Goal: Information Seeking & Learning: Learn about a topic

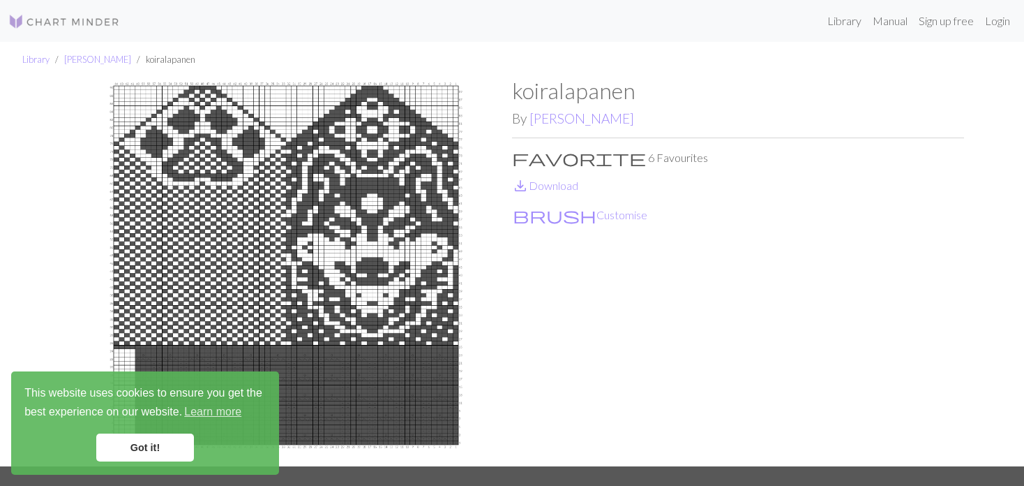
click at [815, 17] on div "Library Manual Sign up free Login" at bounding box center [573, 21] width 885 height 28
click at [810, 28] on div "Library Manual Sign up free Login" at bounding box center [573, 21] width 885 height 28
click at [831, 25] on link "Library" at bounding box center [844, 21] width 45 height 28
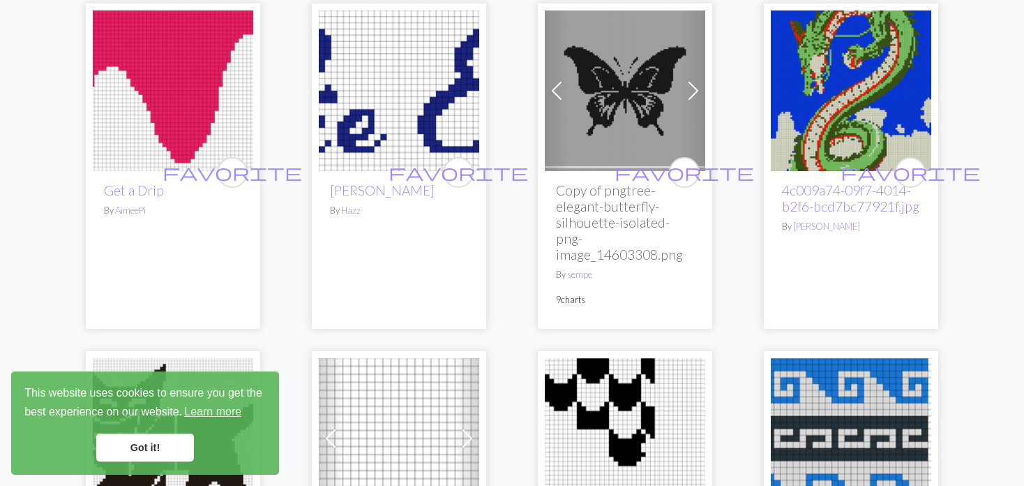
scroll to position [2023, 0]
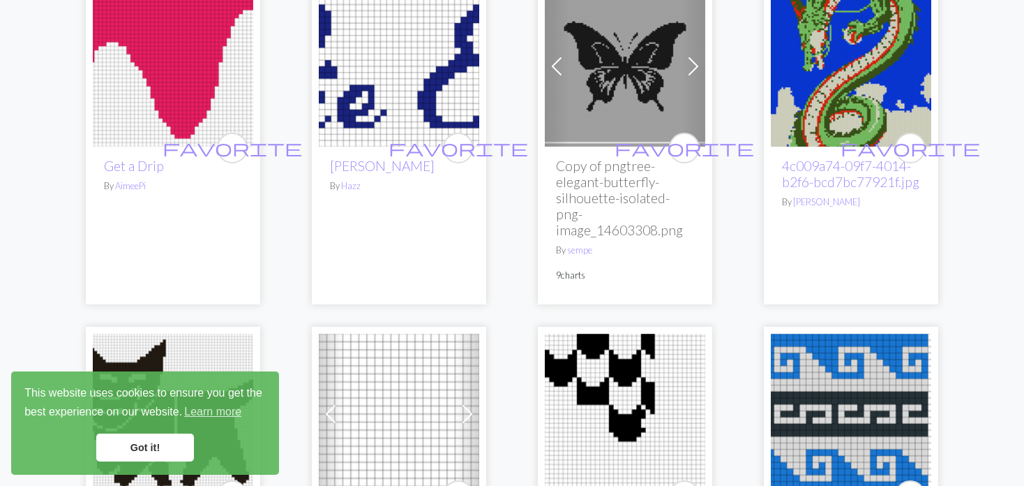
click at [860, 88] on img at bounding box center [851, 66] width 160 height 160
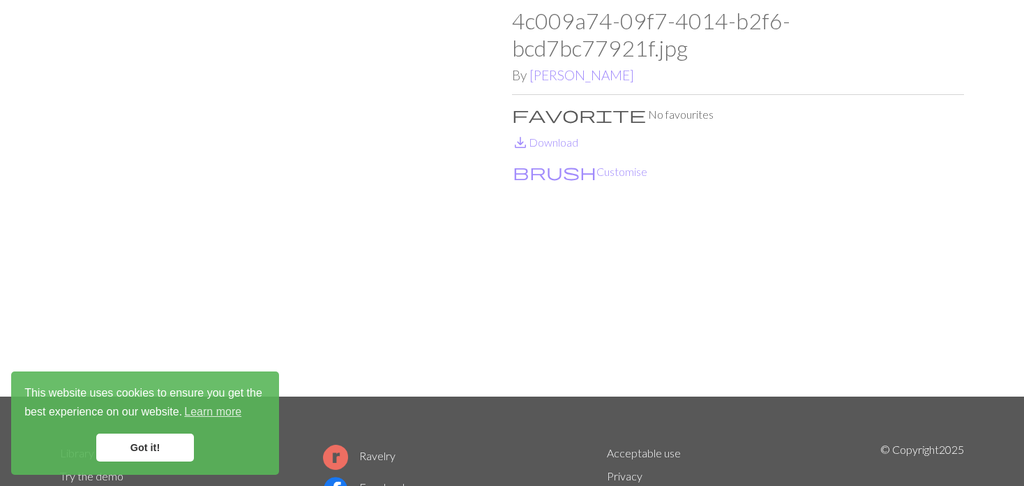
scroll to position [140, 0]
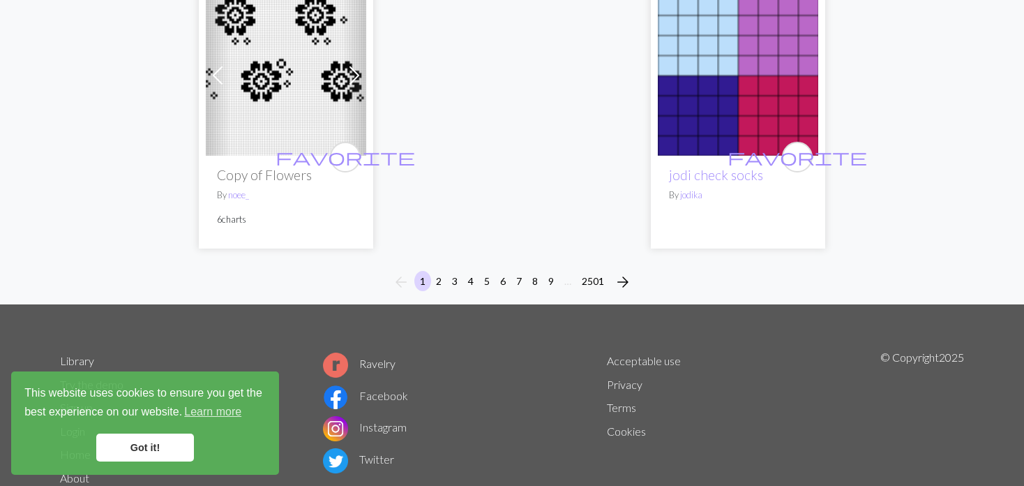
scroll to position [3853, 0]
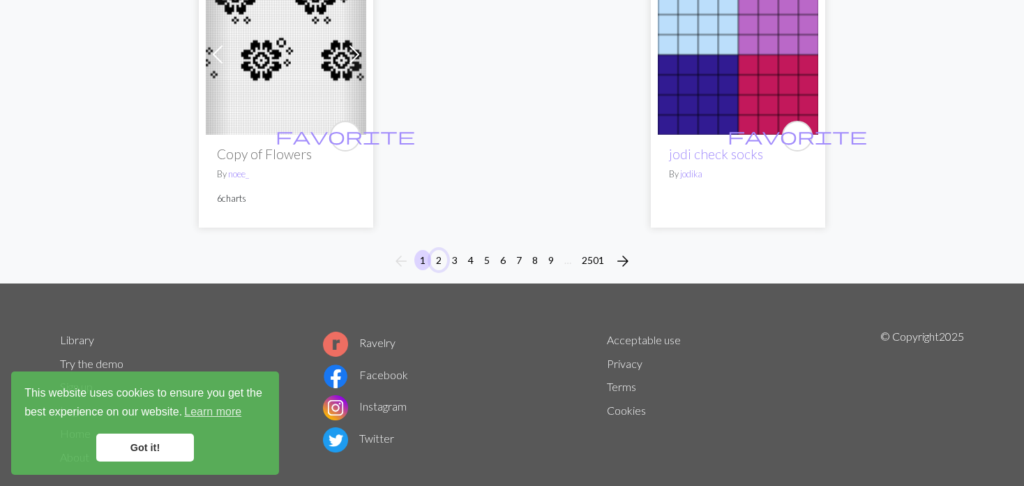
click at [434, 250] on button "2" at bounding box center [438, 260] width 17 height 20
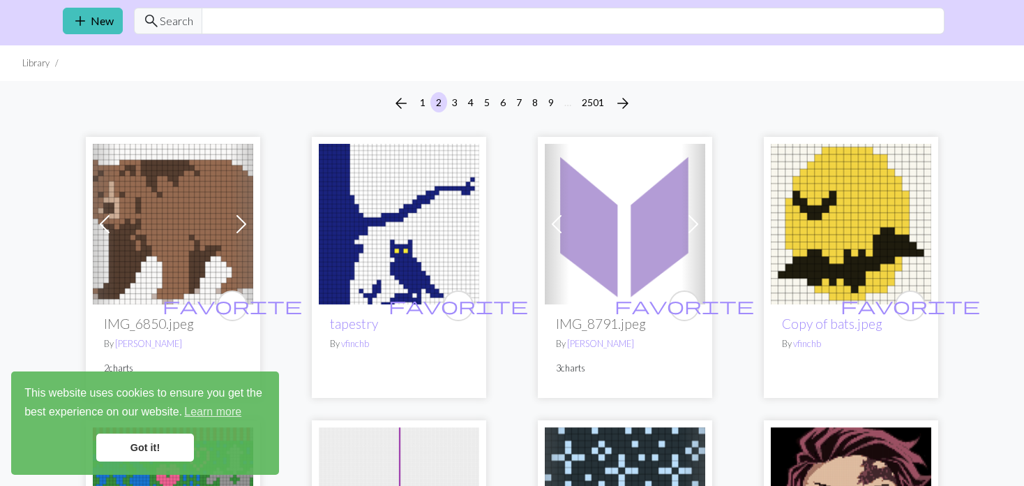
scroll to position [70, 0]
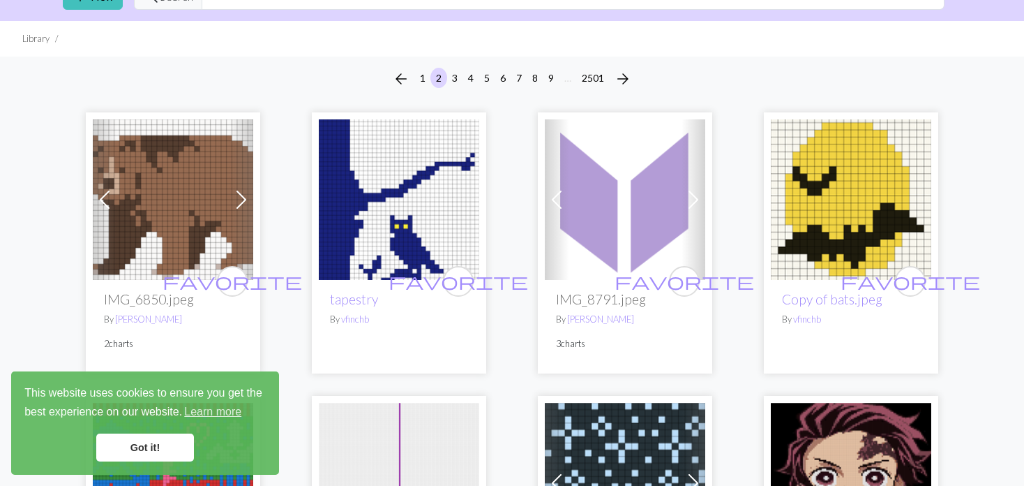
click at [387, 218] on img at bounding box center [399, 199] width 160 height 160
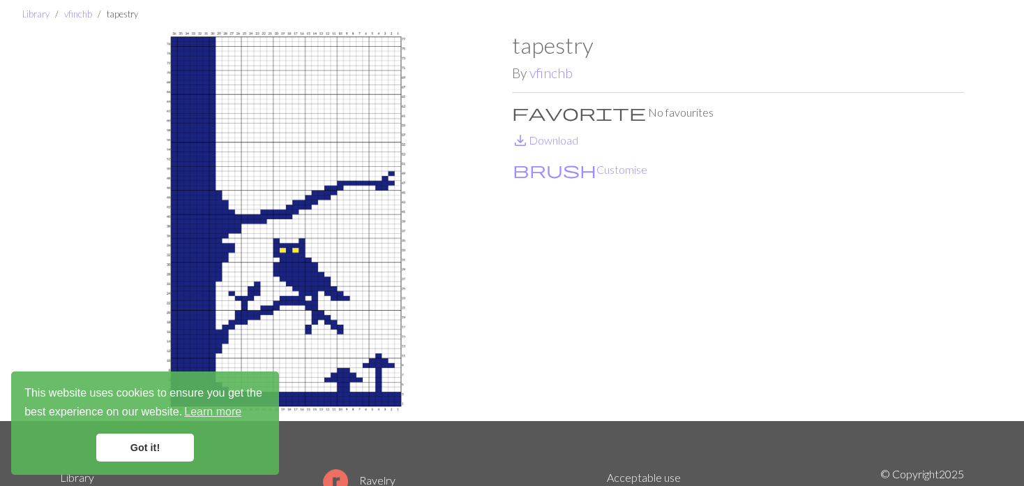
scroll to position [70, 0]
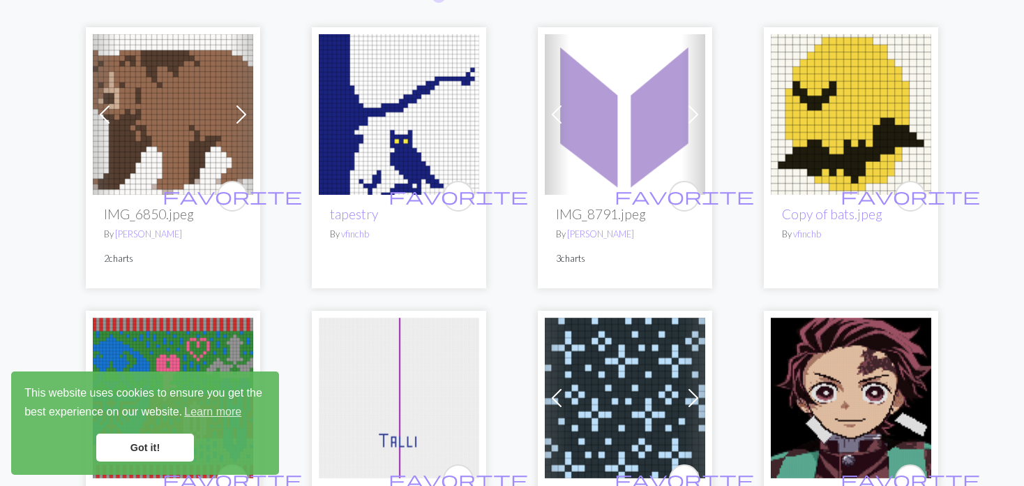
scroll to position [140, 0]
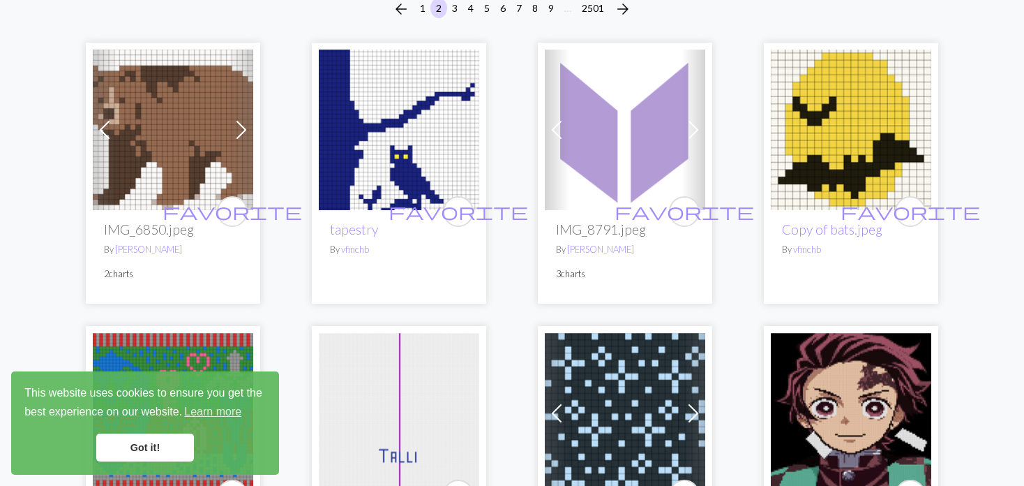
click at [240, 127] on span at bounding box center [241, 130] width 22 height 22
click at [316, 145] on div "favorite tapestry By vfinchb" at bounding box center [399, 173] width 174 height 260
click at [319, 133] on img at bounding box center [399, 130] width 160 height 160
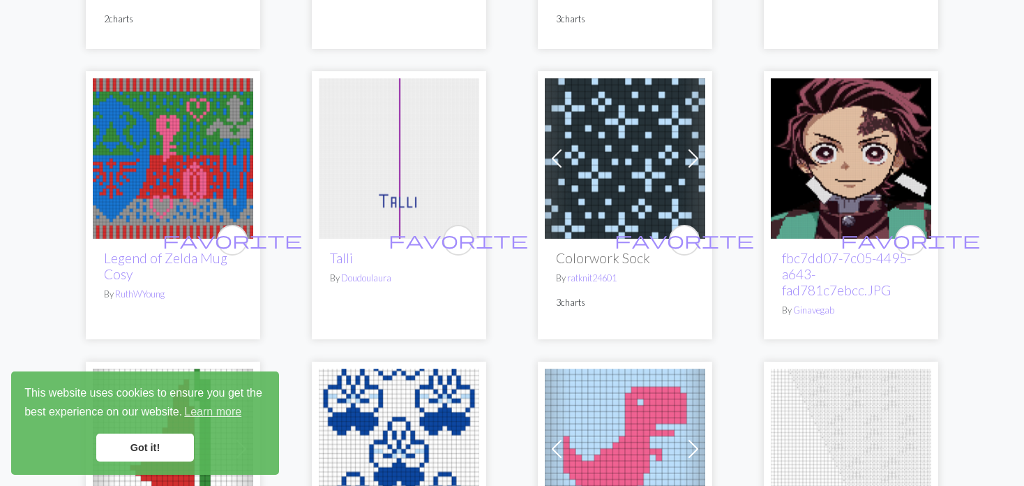
scroll to position [419, 0]
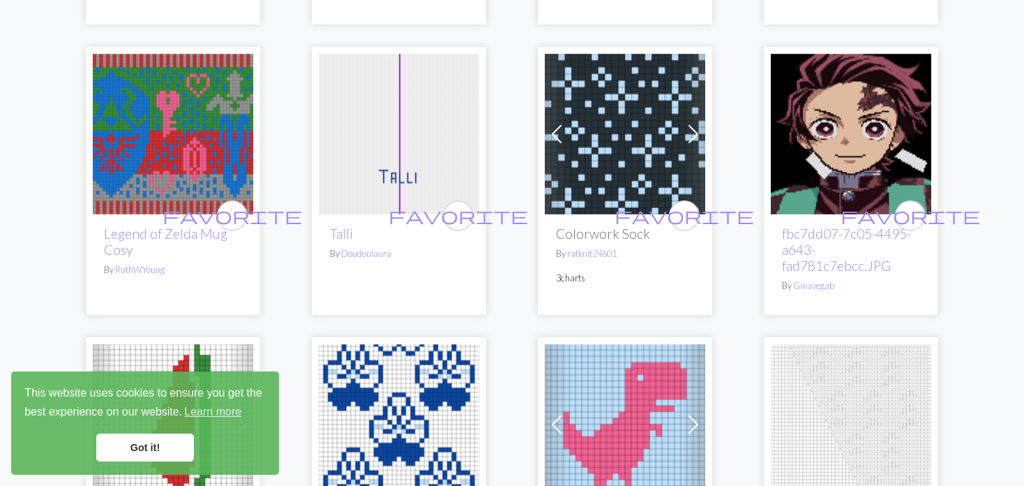
click at [552, 123] on span at bounding box center [557, 134] width 22 height 22
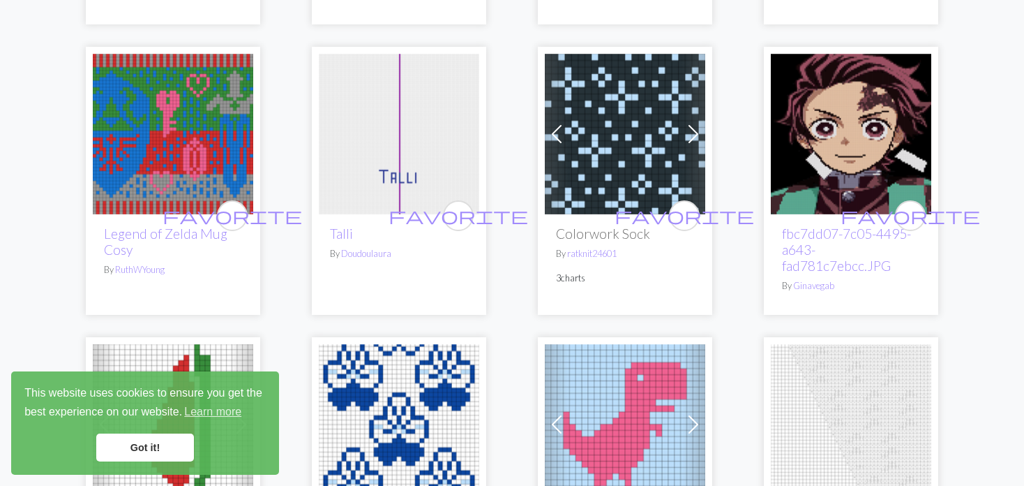
click at [552, 123] on span at bounding box center [557, 134] width 22 height 22
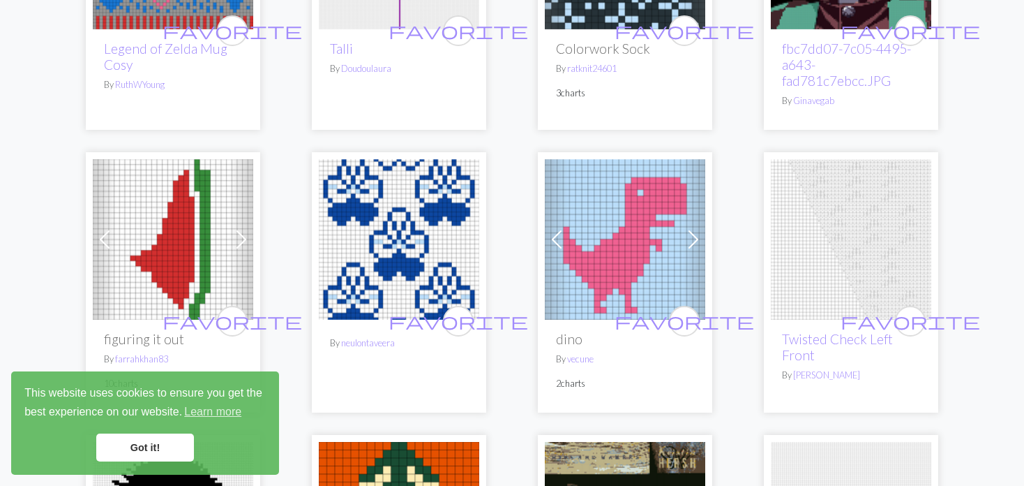
scroll to position [628, 0]
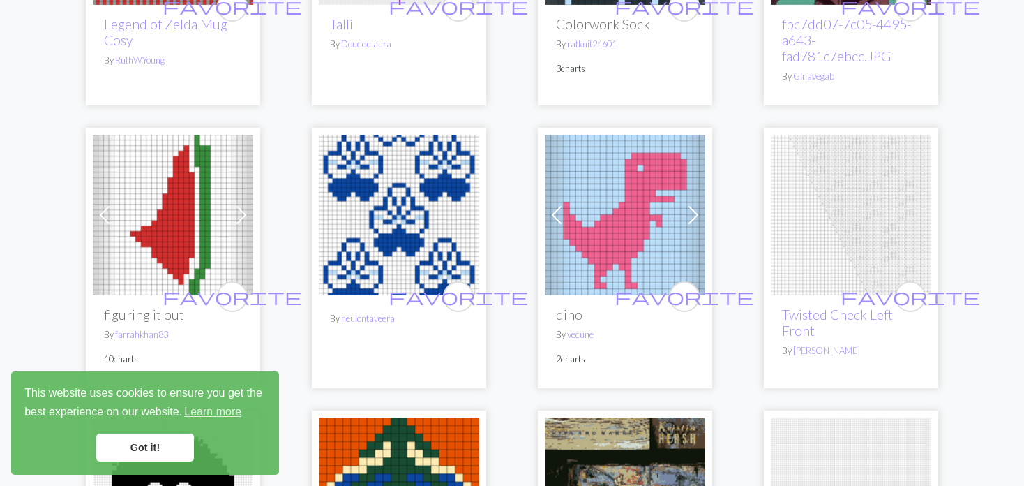
click at [404, 215] on img at bounding box center [399, 215] width 160 height 160
click at [360, 223] on img at bounding box center [399, 215] width 160 height 160
click at [390, 222] on img at bounding box center [399, 215] width 160 height 160
click at [441, 209] on img at bounding box center [399, 215] width 160 height 160
click at [352, 266] on img at bounding box center [399, 215] width 160 height 160
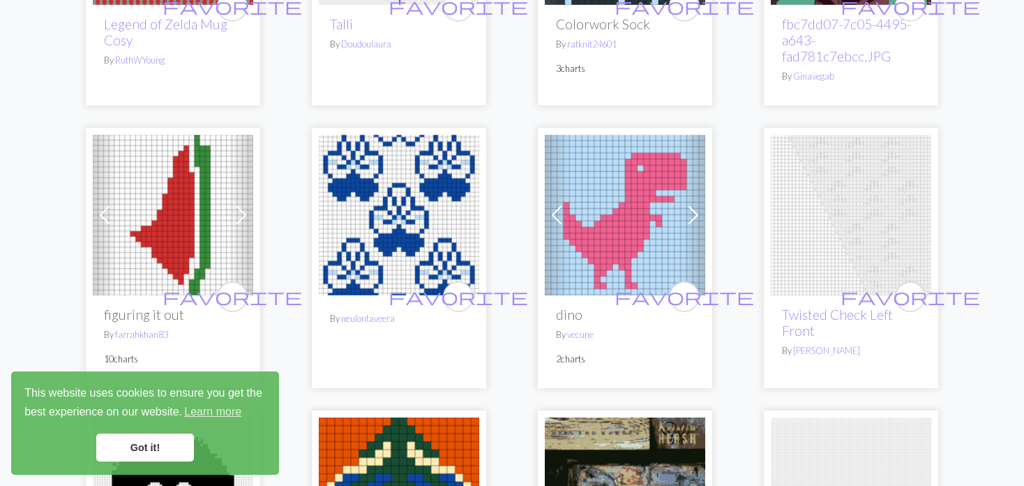
click at [339, 245] on img at bounding box center [399, 215] width 160 height 160
click at [410, 227] on img at bounding box center [399, 215] width 160 height 160
click at [456, 190] on img at bounding box center [399, 215] width 160 height 160
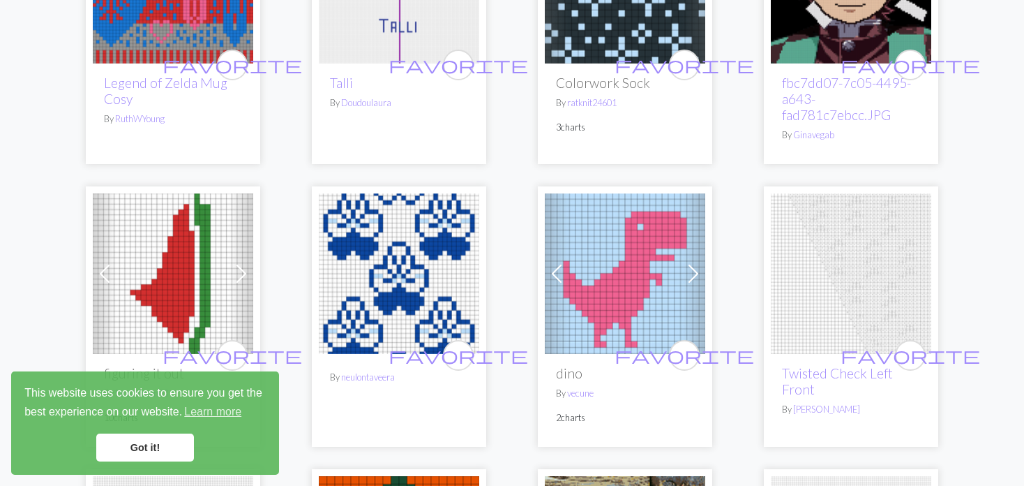
scroll to position [558, 0]
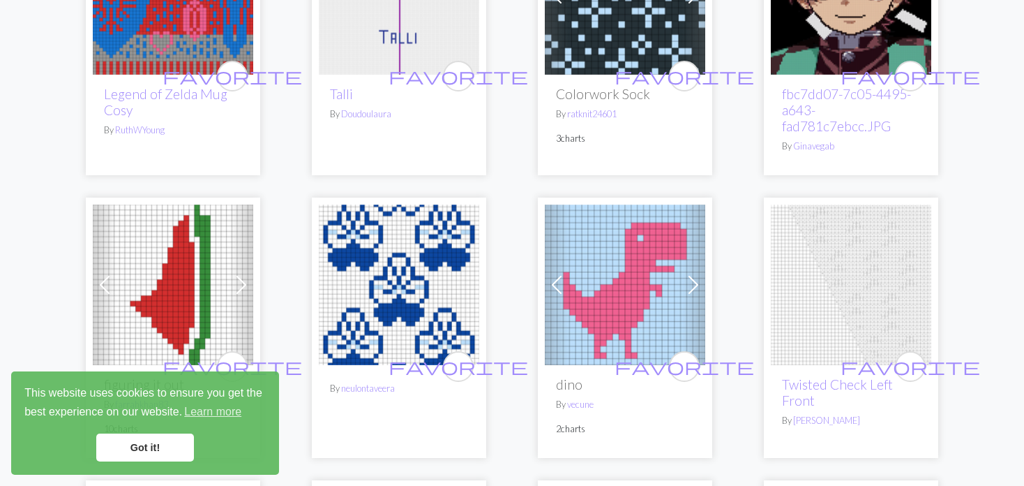
click at [389, 310] on img at bounding box center [399, 284] width 160 height 160
click at [473, 275] on img at bounding box center [399, 284] width 160 height 160
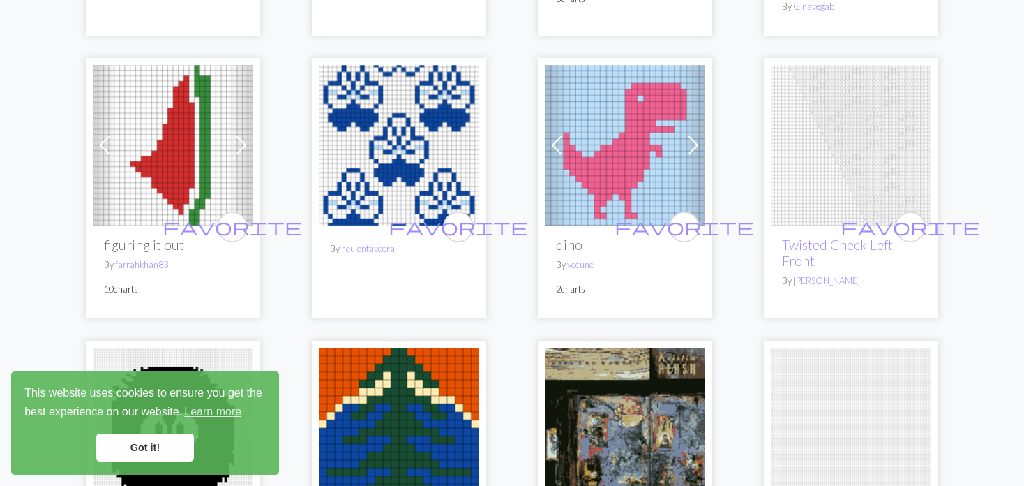
click at [373, 216] on img at bounding box center [399, 145] width 160 height 160
click at [388, 191] on img at bounding box center [399, 145] width 160 height 160
click at [416, 167] on img at bounding box center [399, 145] width 160 height 160
click at [417, 163] on img at bounding box center [399, 145] width 160 height 160
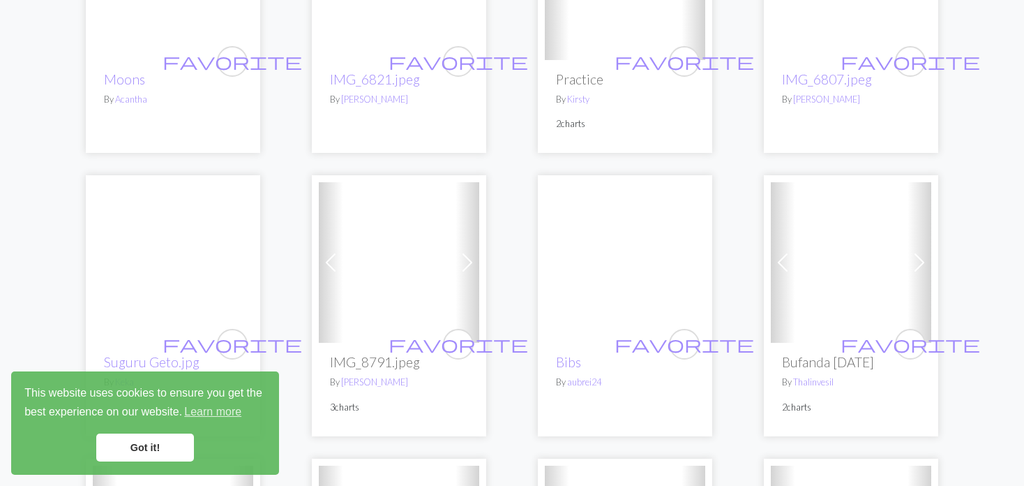
scroll to position [1744, 0]
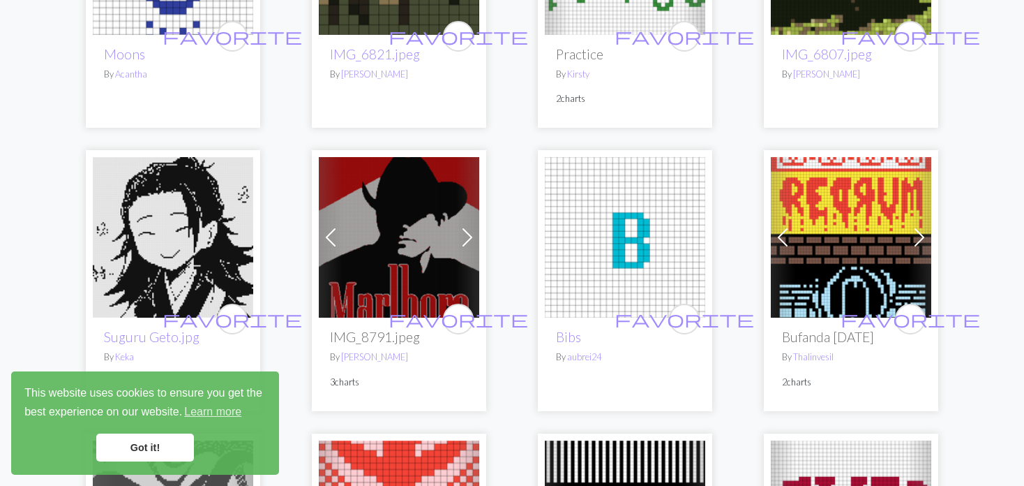
click at [465, 232] on span at bounding box center [467, 237] width 22 height 22
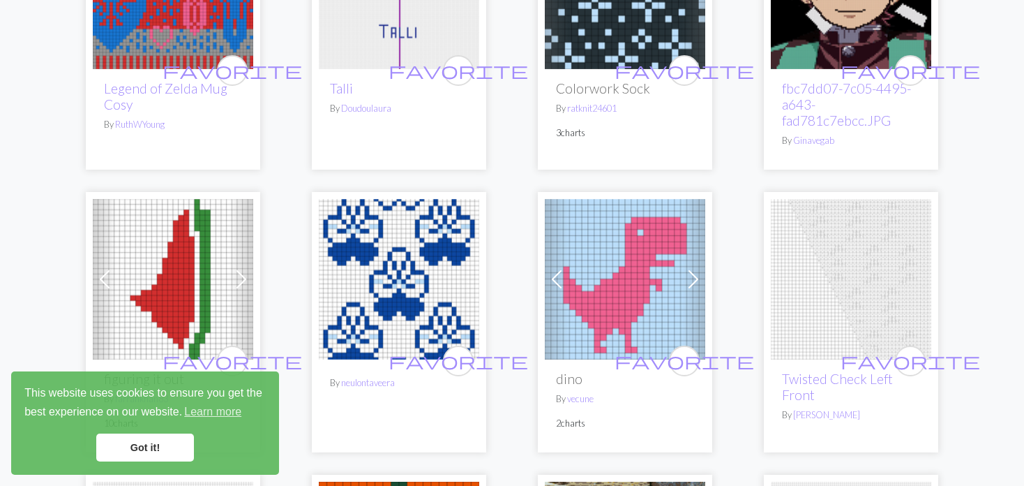
scroll to position [558, 0]
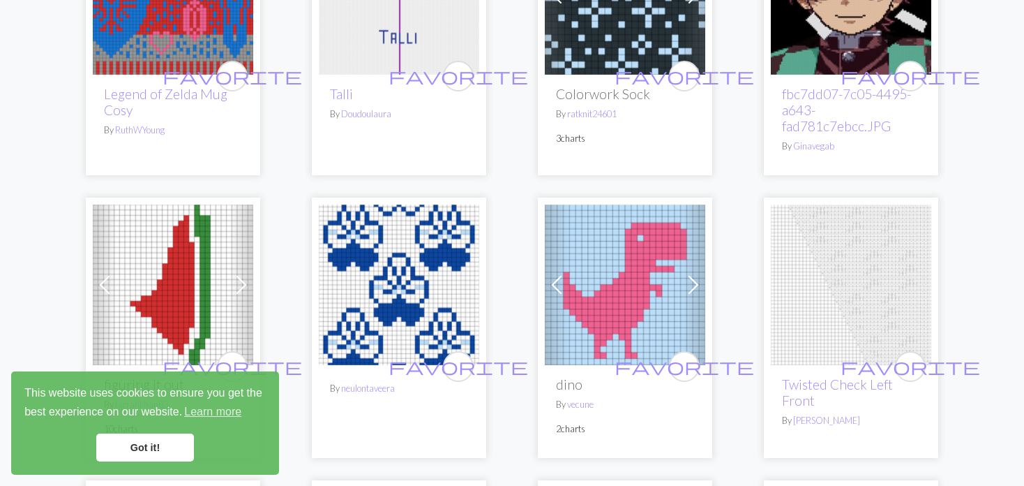
click at [393, 269] on img at bounding box center [399, 284] width 160 height 160
click at [355, 341] on img at bounding box center [399, 284] width 160 height 160
click at [407, 346] on img at bounding box center [399, 284] width 160 height 160
click at [424, 352] on icon "favorite" at bounding box center [459, 366] width 140 height 28
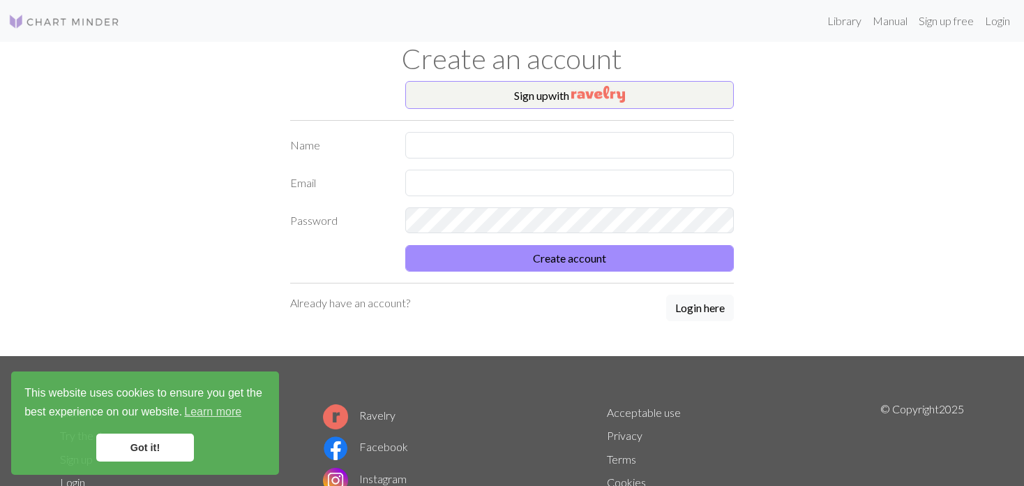
click at [450, 63] on h1 "Create an account" at bounding box center [512, 58] width 921 height 33
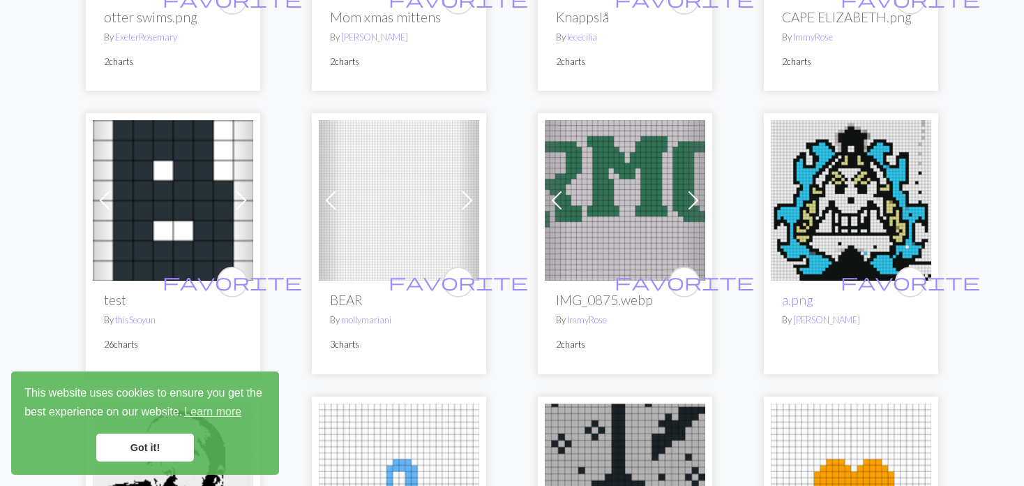
scroll to position [2372, 0]
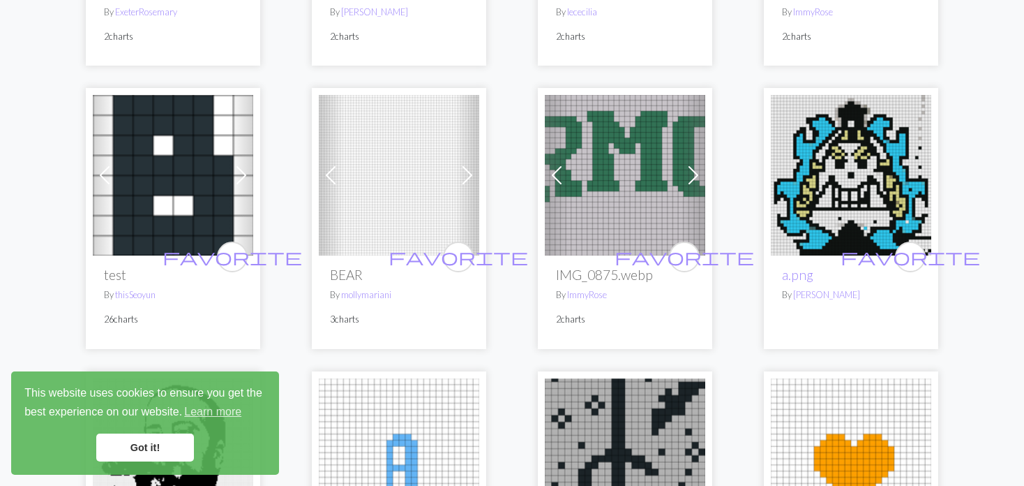
click at [468, 186] on span at bounding box center [467, 175] width 22 height 22
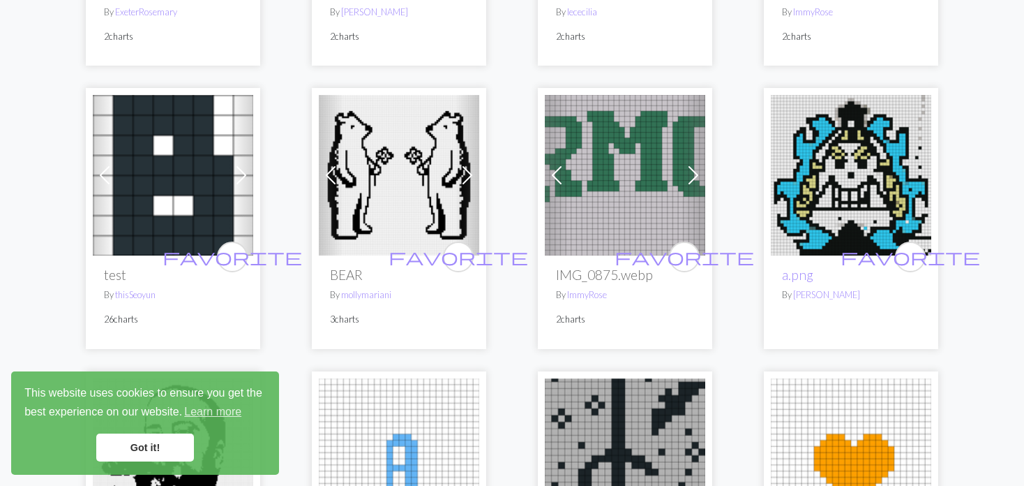
click at [468, 186] on span at bounding box center [467, 175] width 22 height 22
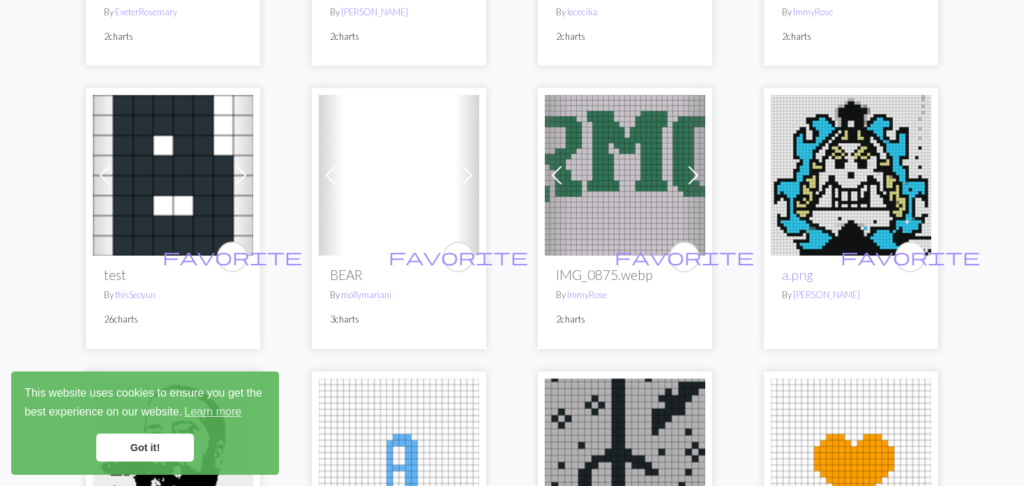
click at [468, 186] on span at bounding box center [467, 175] width 22 height 22
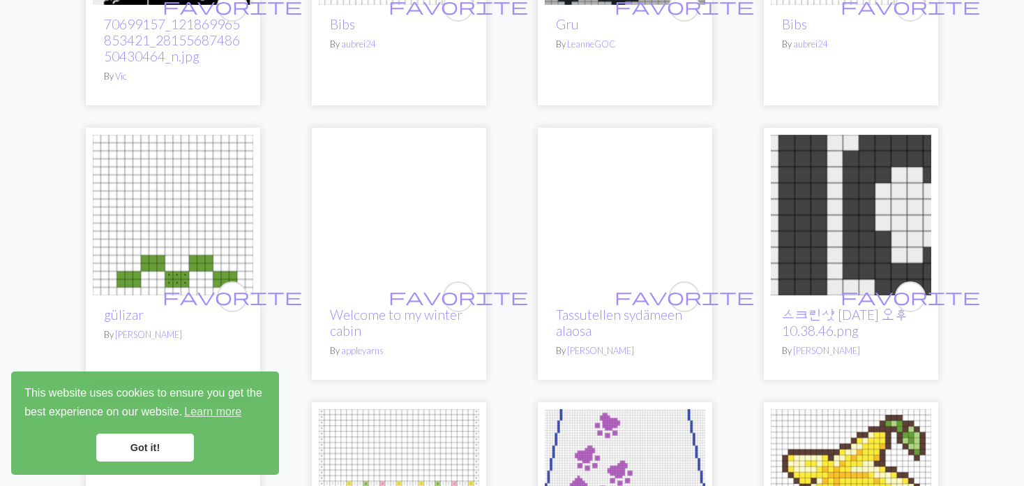
scroll to position [2930, 0]
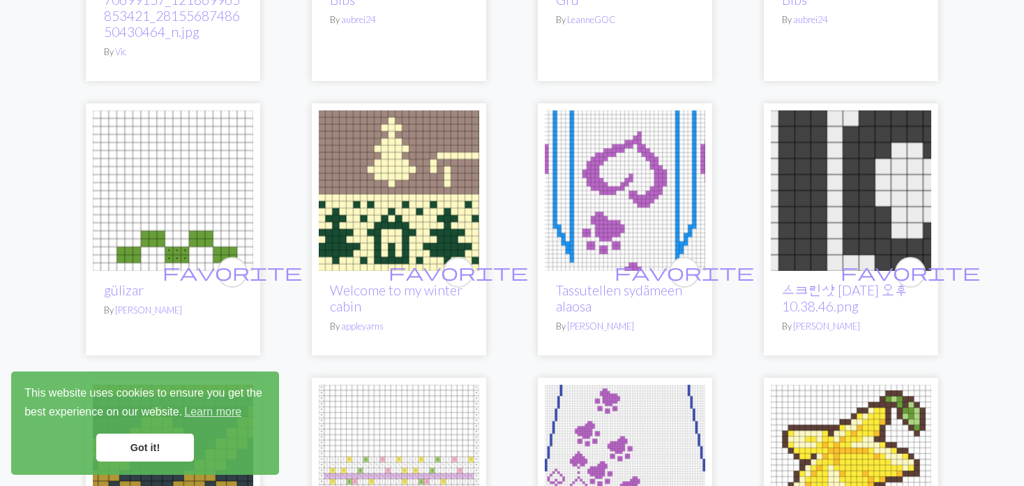
click at [390, 221] on img at bounding box center [399, 190] width 160 height 160
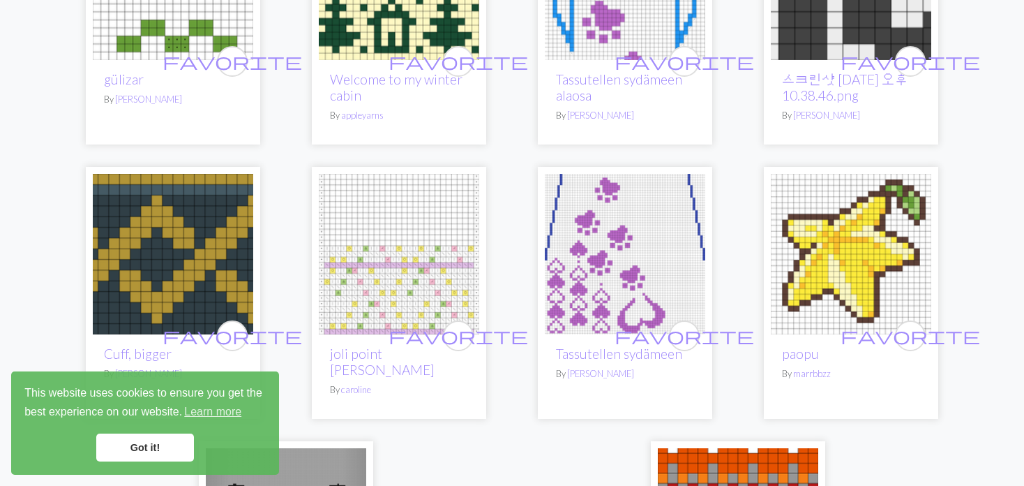
scroll to position [3140, 0]
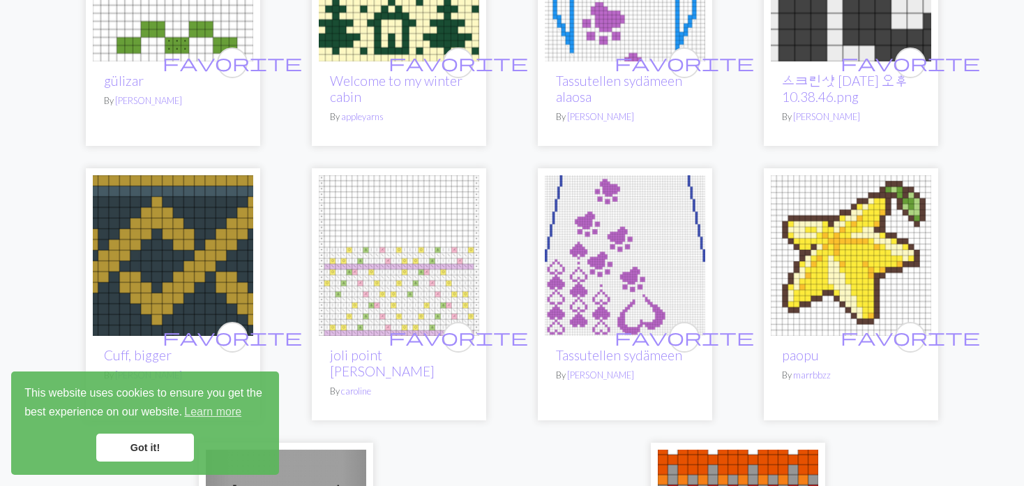
click at [621, 278] on img at bounding box center [625, 255] width 160 height 160
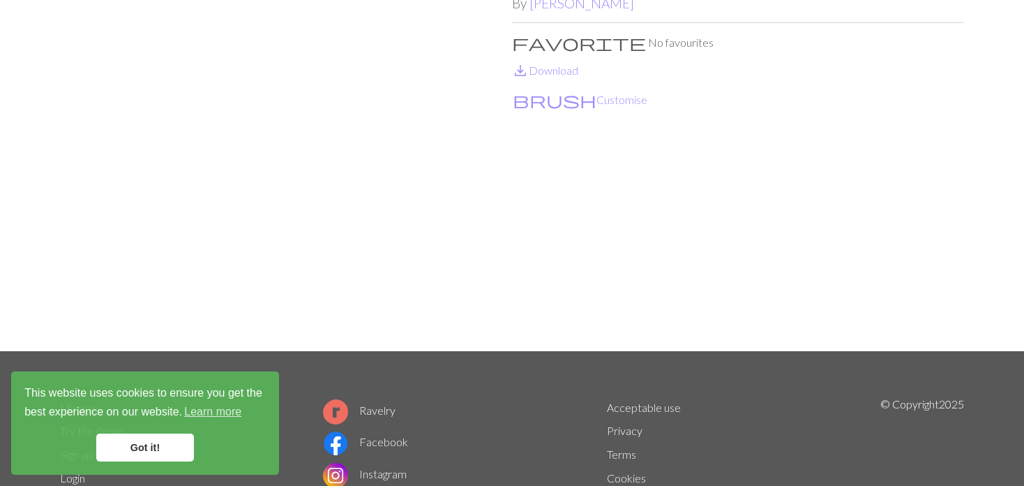
scroll to position [140, 0]
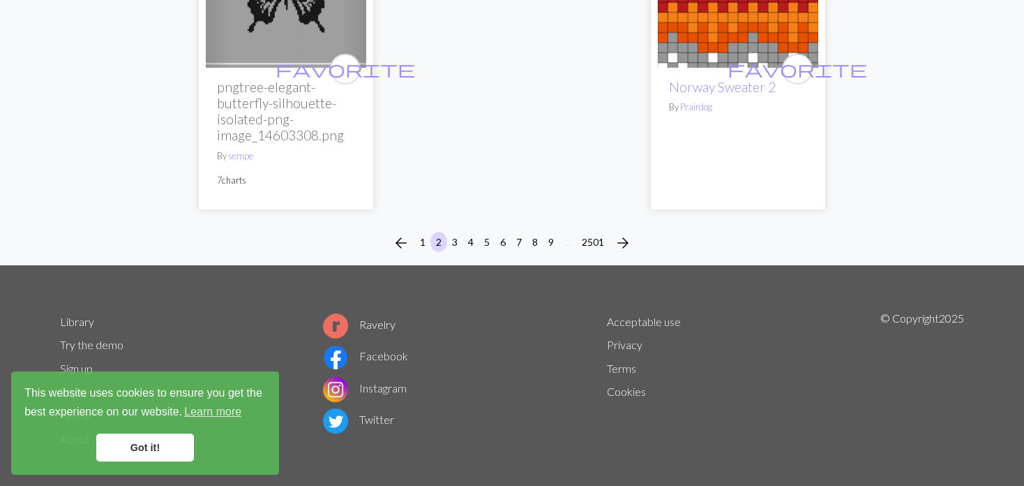
scroll to position [3691, 0]
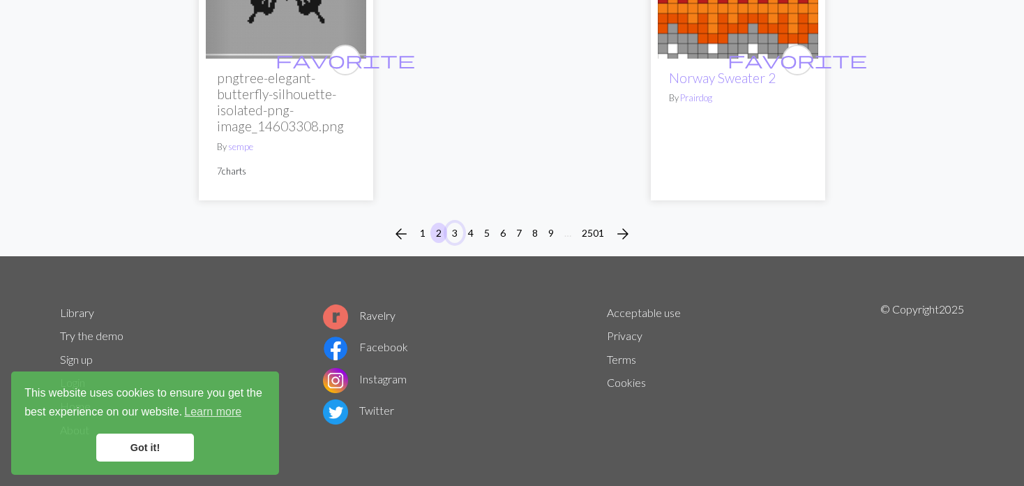
click at [451, 230] on button "3" at bounding box center [455, 233] width 17 height 20
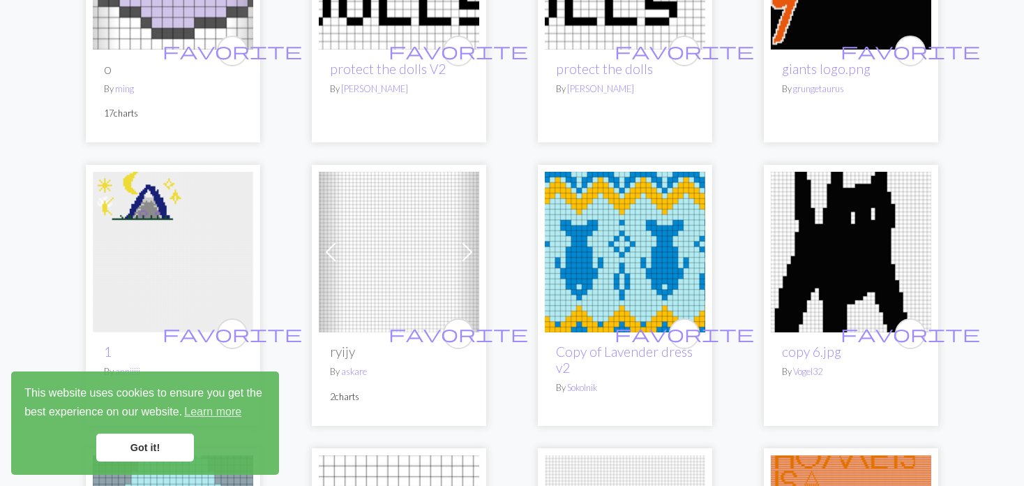
scroll to position [907, 0]
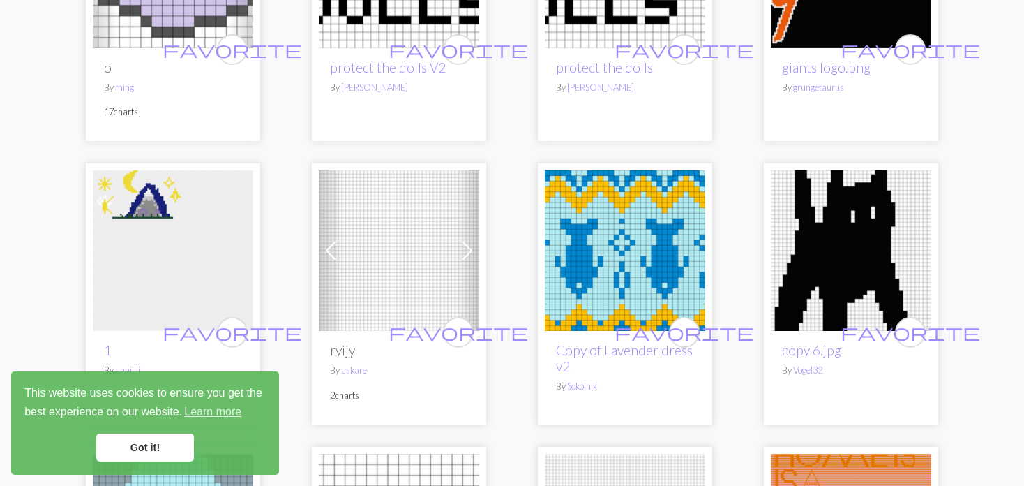
click at [329, 248] on span at bounding box center [331, 250] width 22 height 22
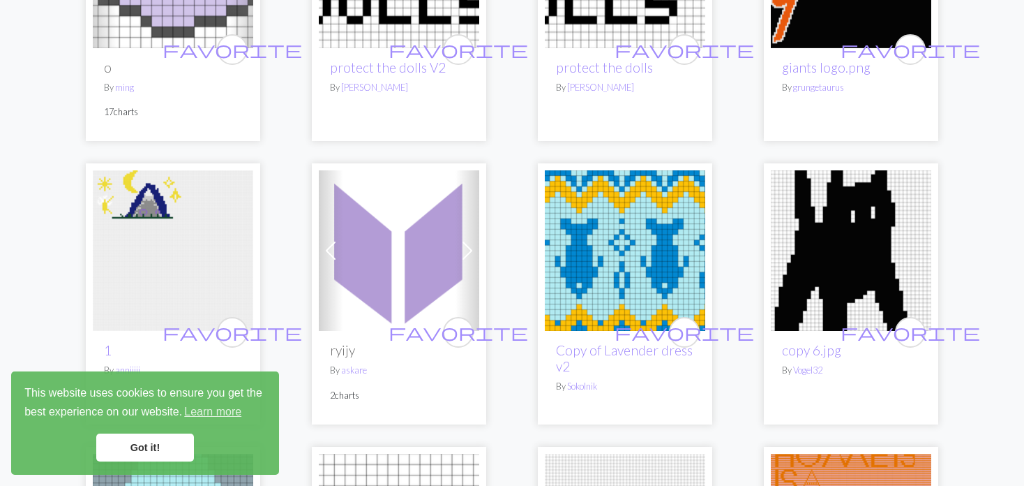
click at [329, 248] on span at bounding box center [331, 250] width 22 height 22
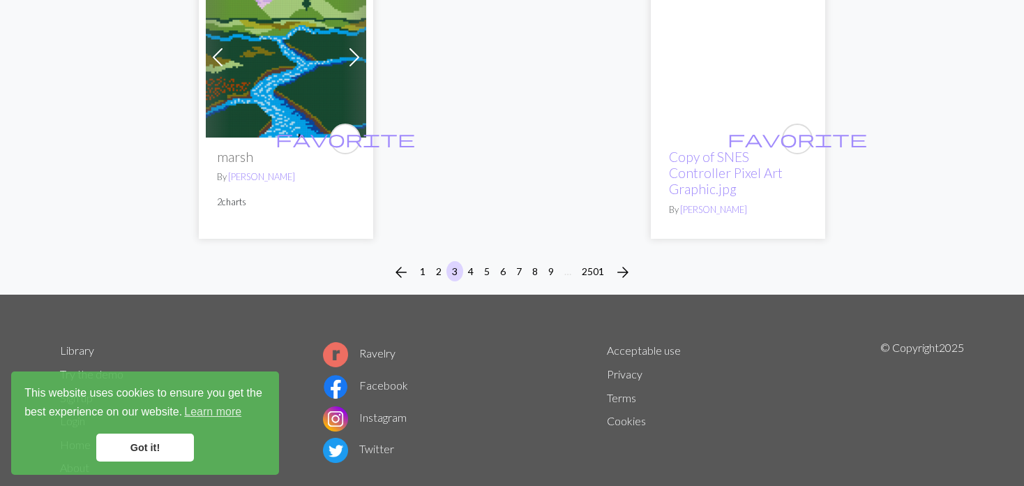
scroll to position [3666, 0]
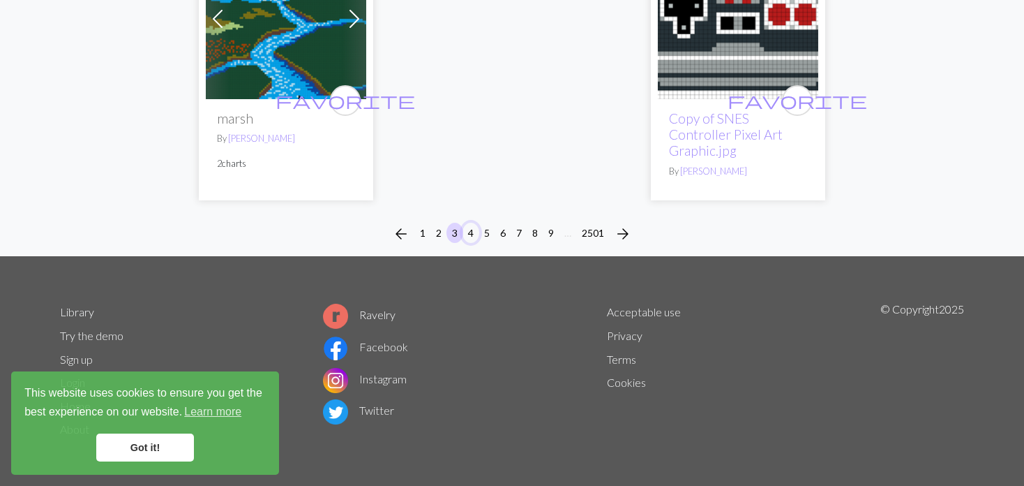
click at [467, 232] on button "4" at bounding box center [471, 233] width 17 height 20
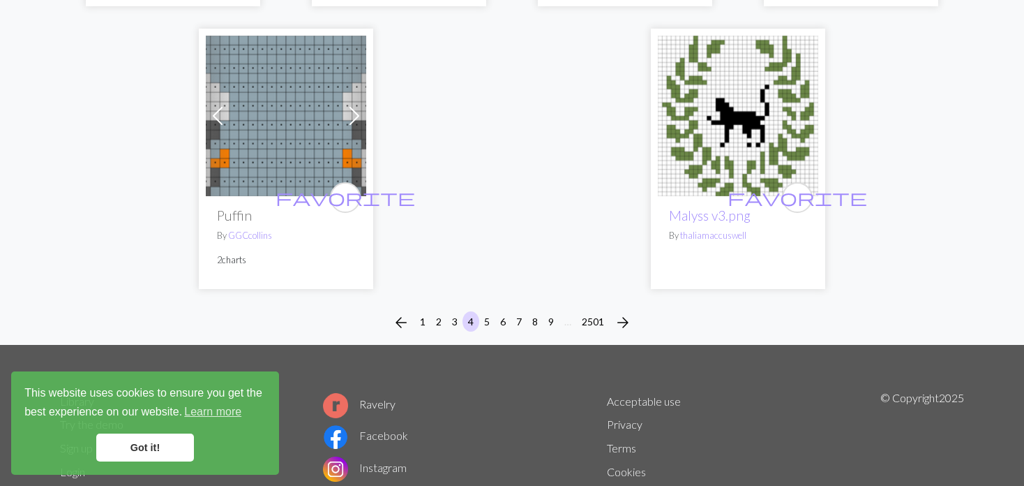
scroll to position [3684, 0]
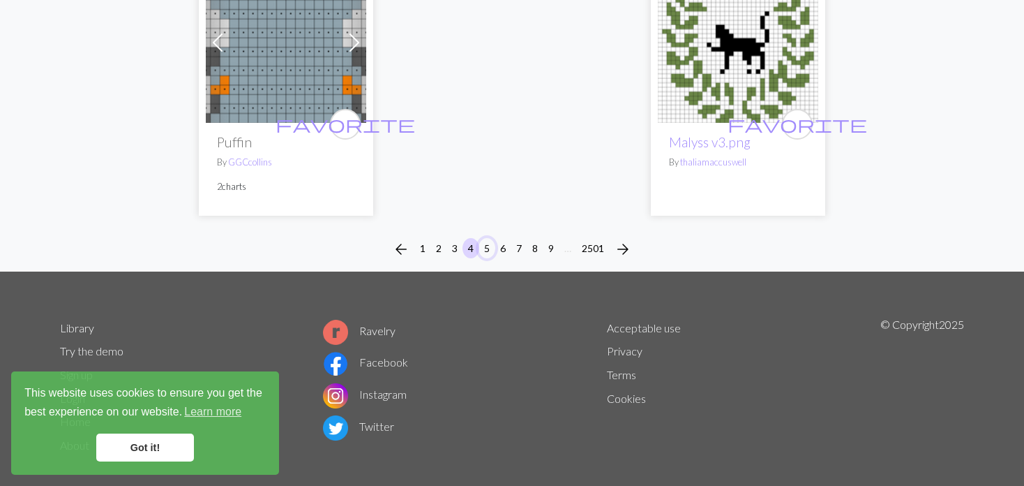
click at [486, 238] on button "5" at bounding box center [487, 248] width 17 height 20
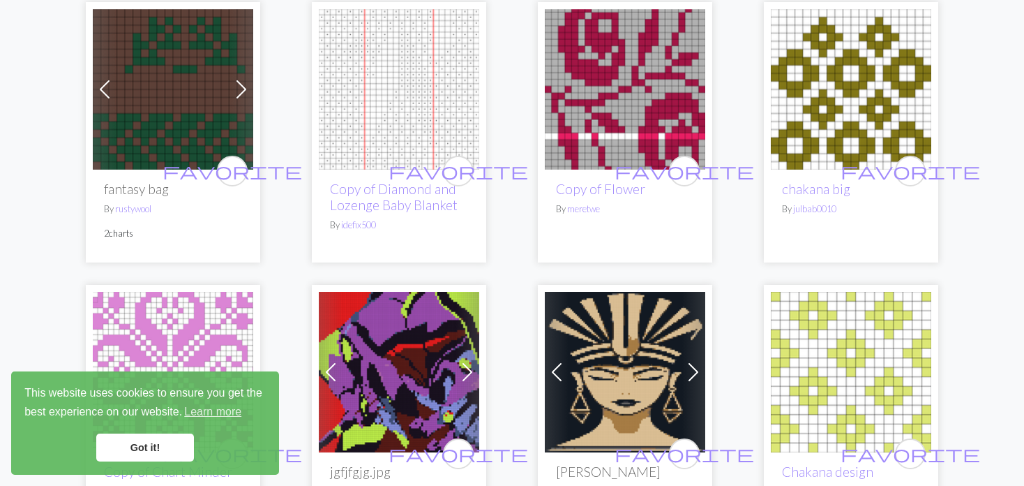
scroll to position [767, 0]
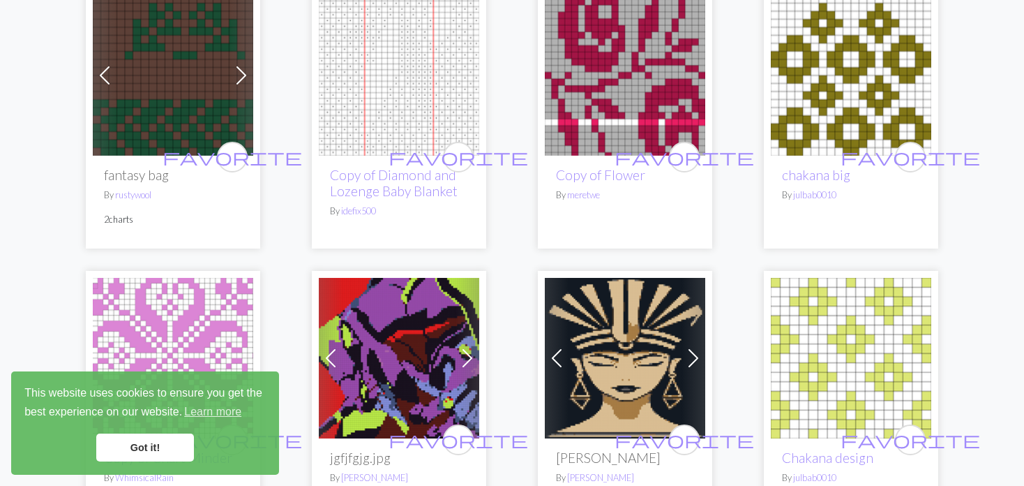
click at [235, 61] on link "Next" at bounding box center [242, 75] width 24 height 160
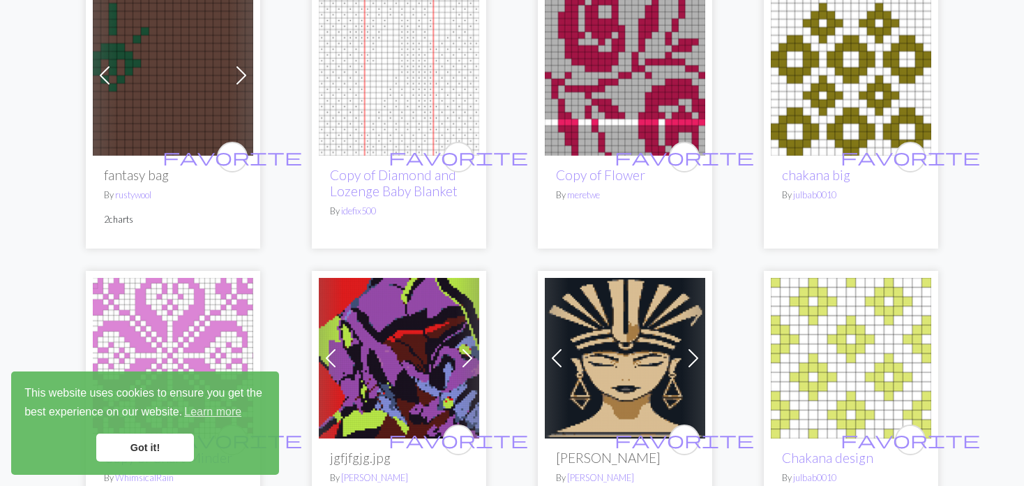
click at [240, 75] on span at bounding box center [241, 75] width 22 height 22
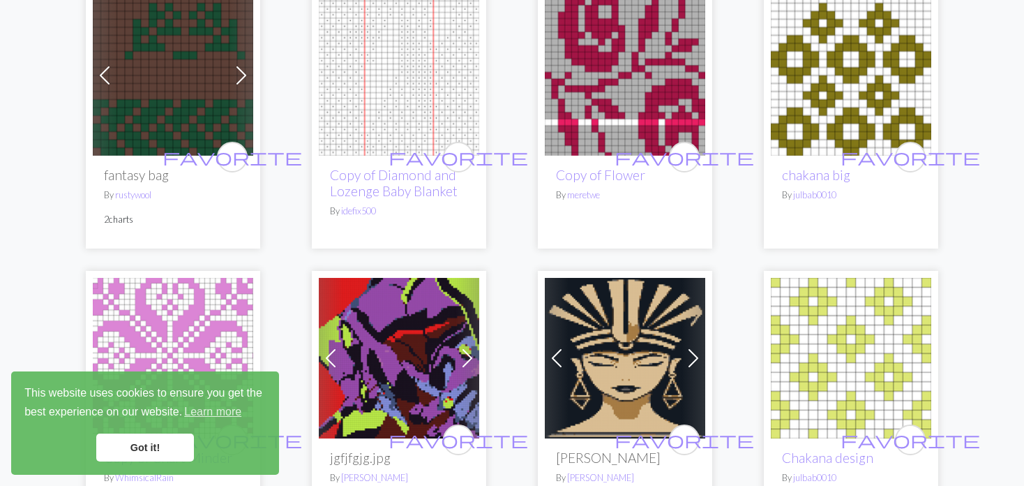
click at [235, 68] on span at bounding box center [241, 75] width 22 height 22
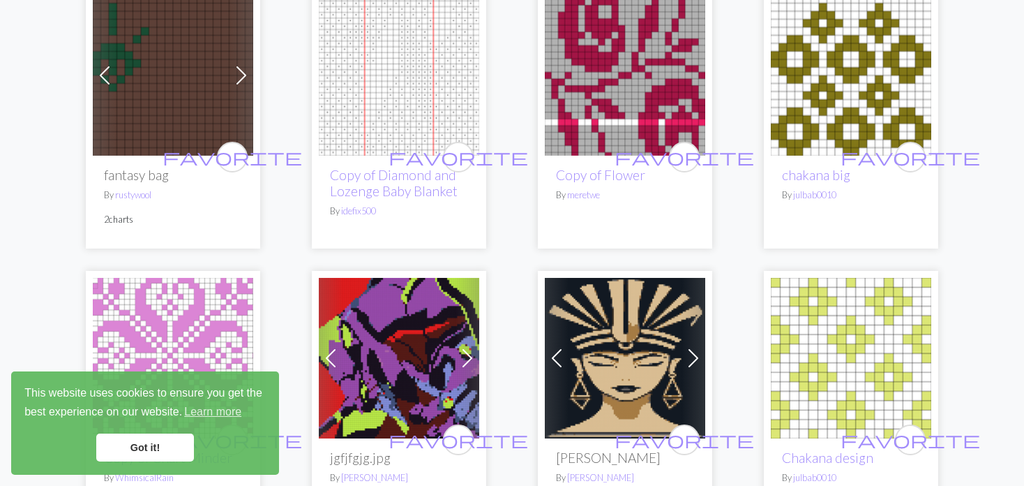
click at [117, 84] on link "Previous" at bounding box center [105, 75] width 24 height 160
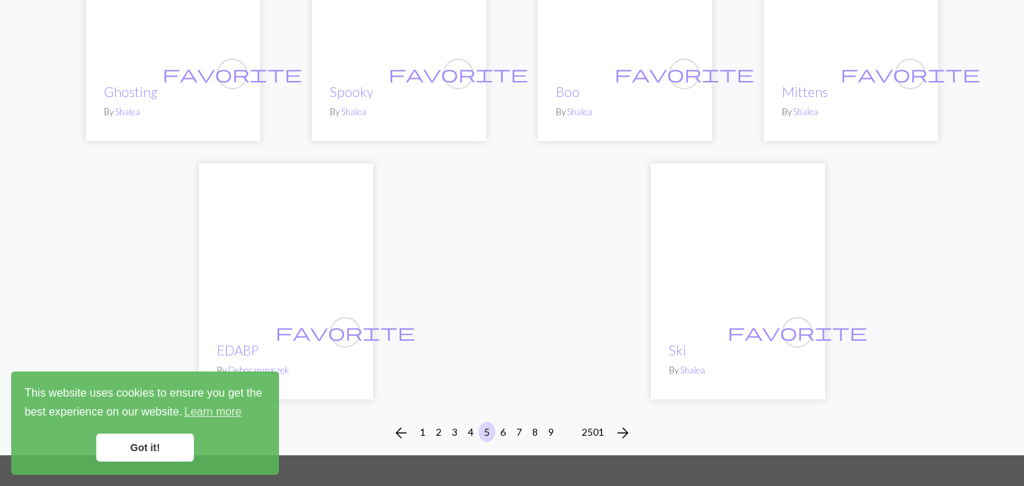
scroll to position [3627, 0]
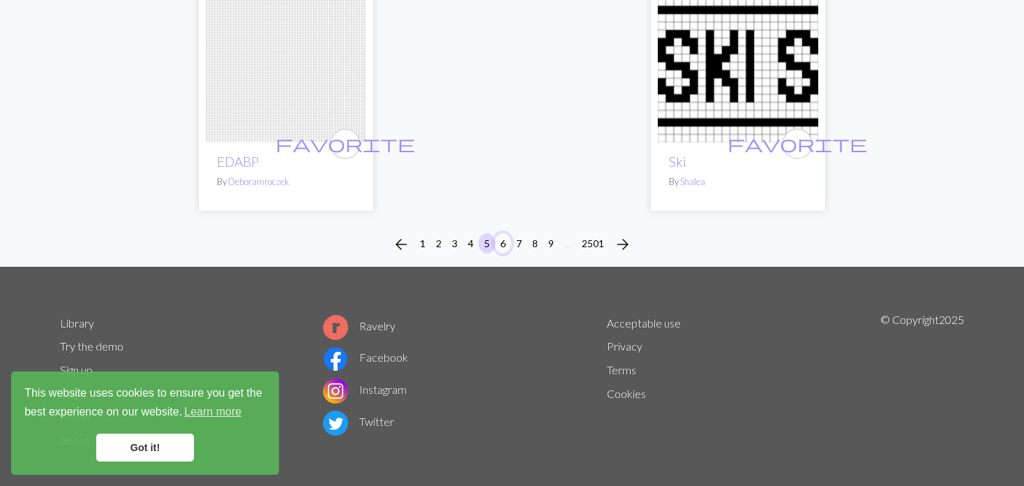
click at [500, 233] on button "6" at bounding box center [503, 243] width 17 height 20
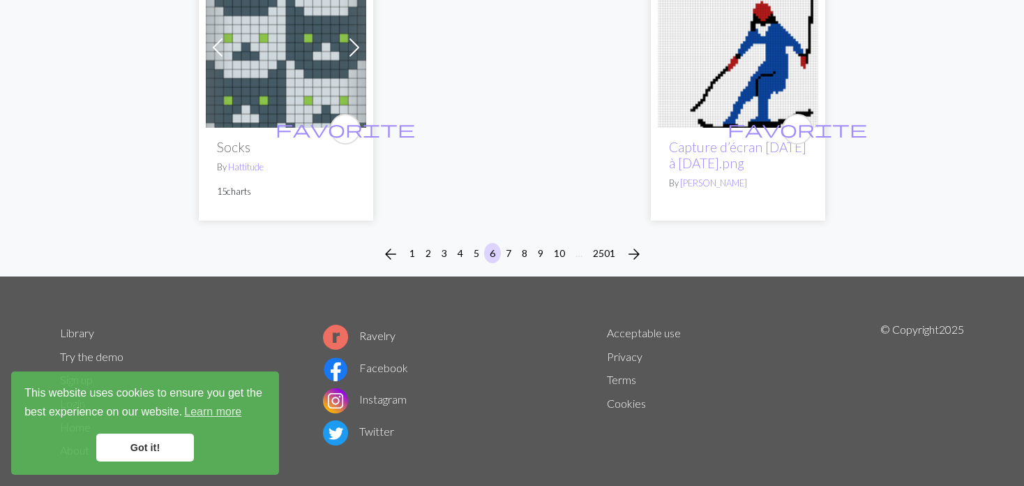
scroll to position [3717, 0]
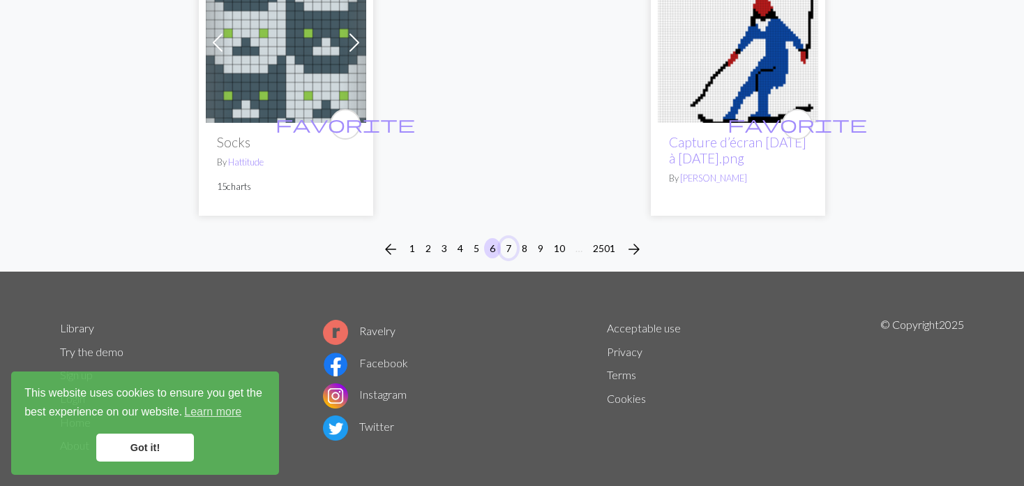
click at [507, 238] on button "7" at bounding box center [508, 248] width 17 height 20
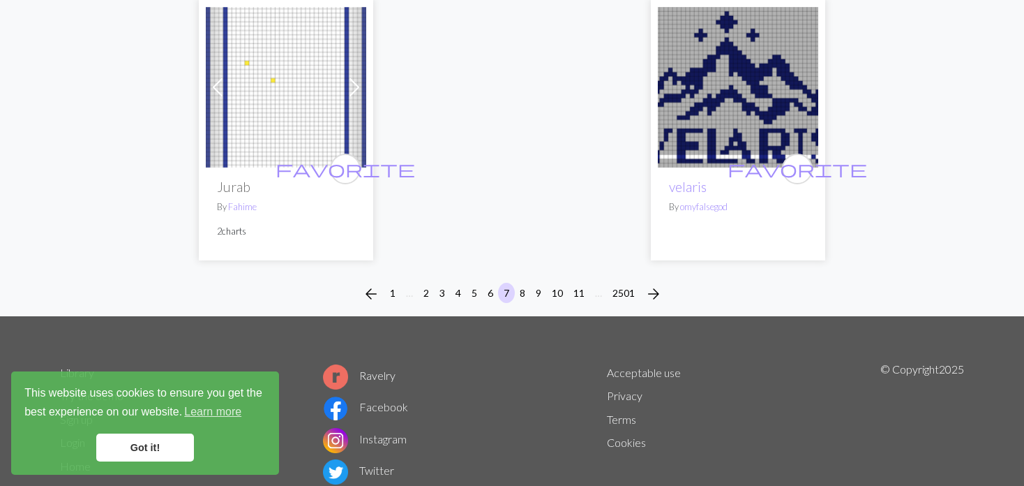
scroll to position [3747, 0]
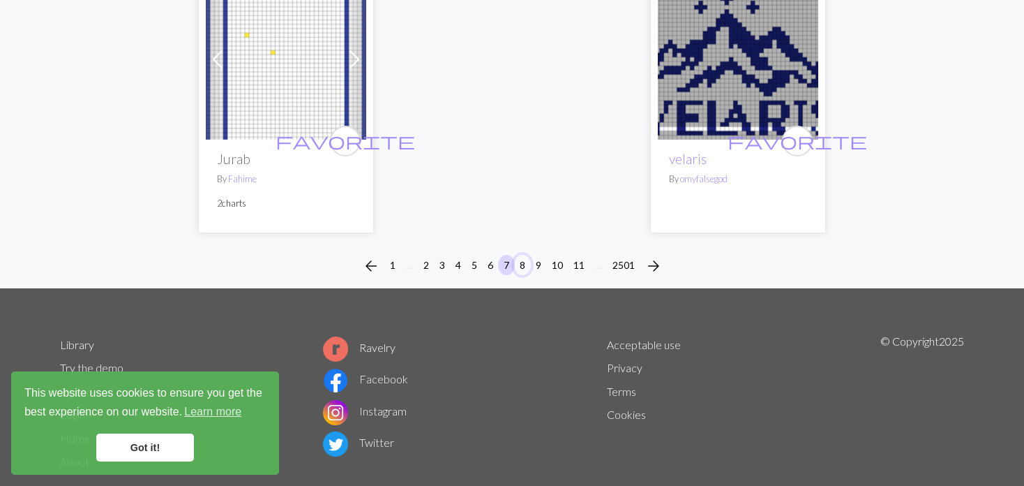
click at [518, 255] on button "8" at bounding box center [522, 265] width 17 height 20
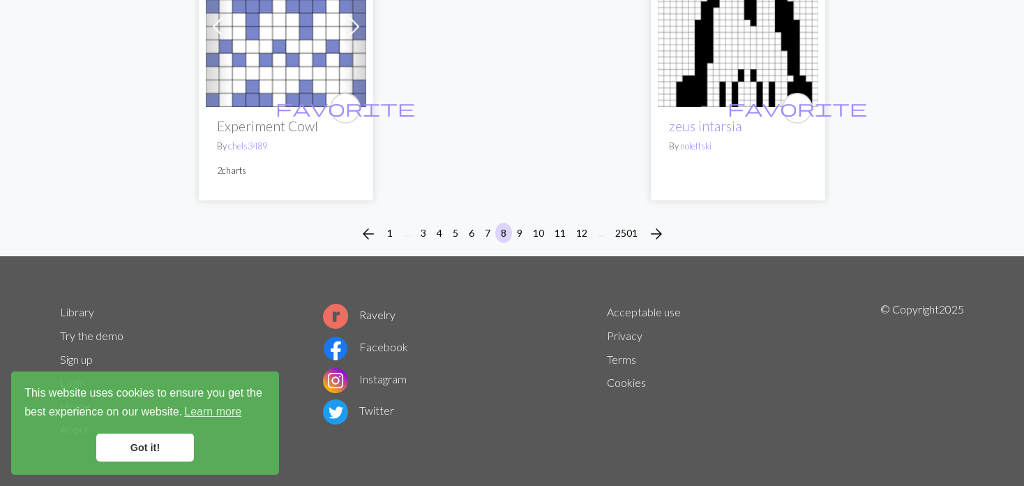
scroll to position [3738, 0]
click at [516, 230] on button "9" at bounding box center [519, 233] width 17 height 20
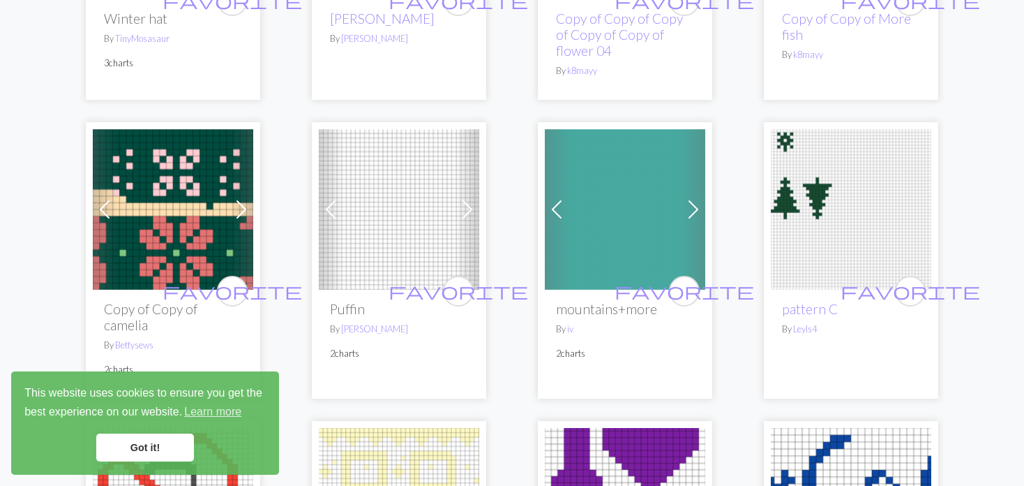
scroll to position [2651, 0]
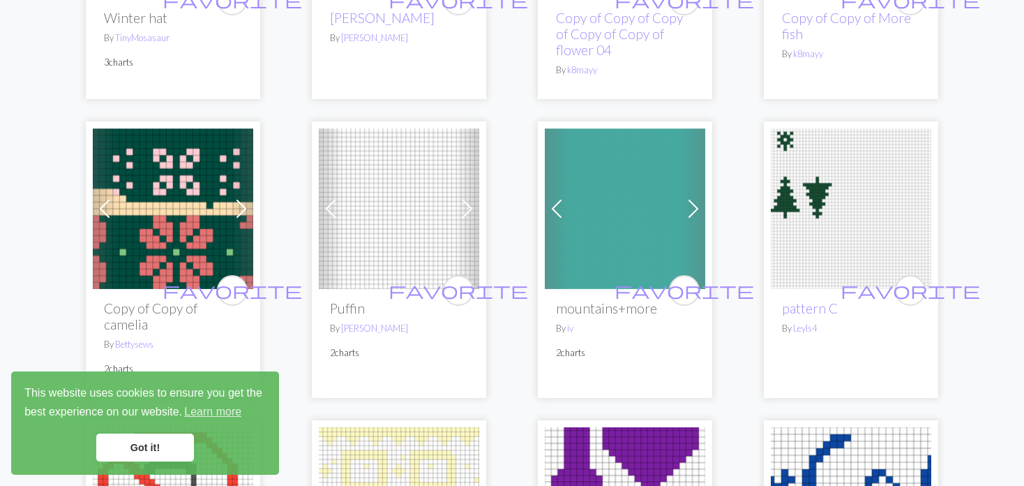
click at [558, 197] on span at bounding box center [557, 208] width 22 height 22
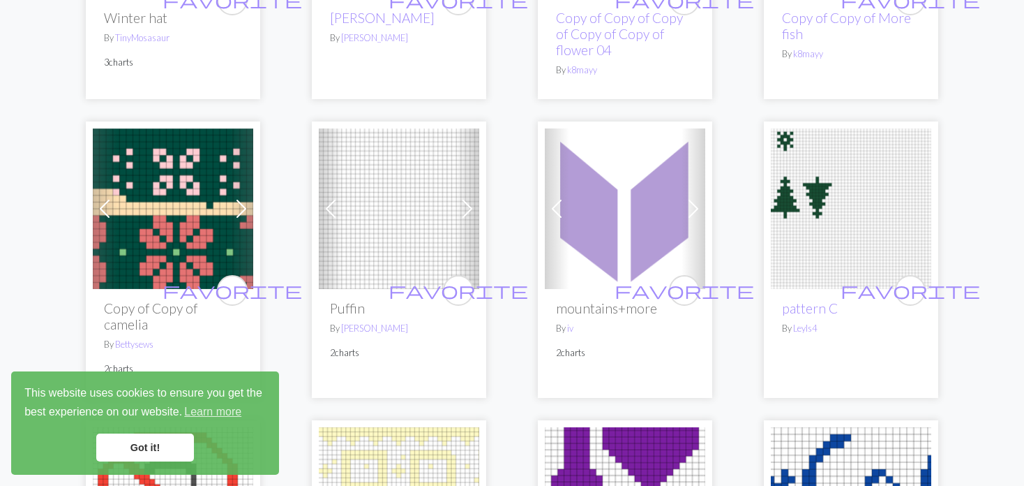
click at [558, 197] on span at bounding box center [557, 208] width 22 height 22
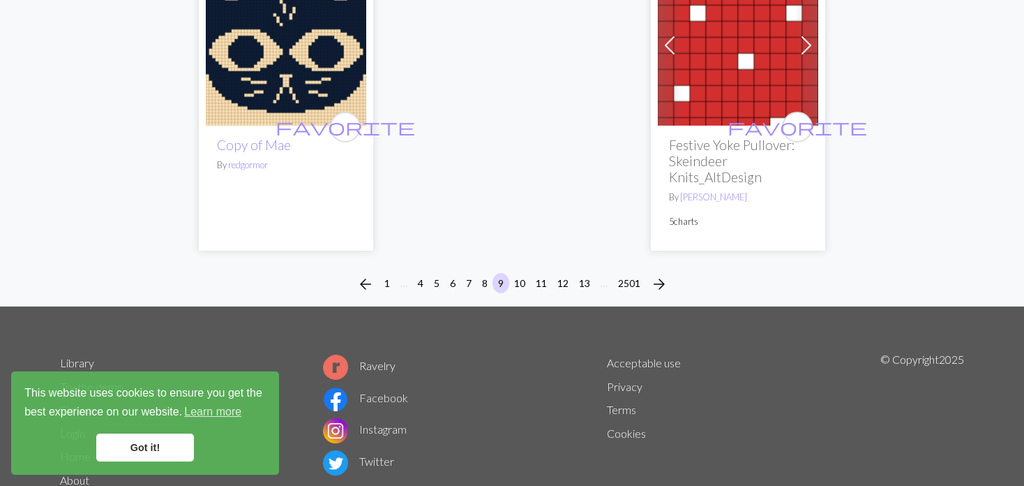
scroll to position [3681, 0]
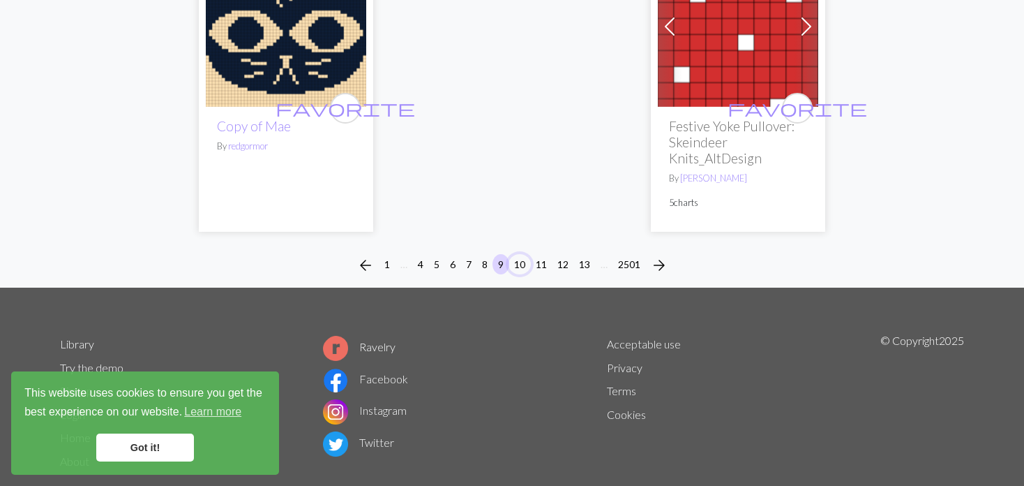
click at [519, 254] on button "10" at bounding box center [520, 264] width 22 height 20
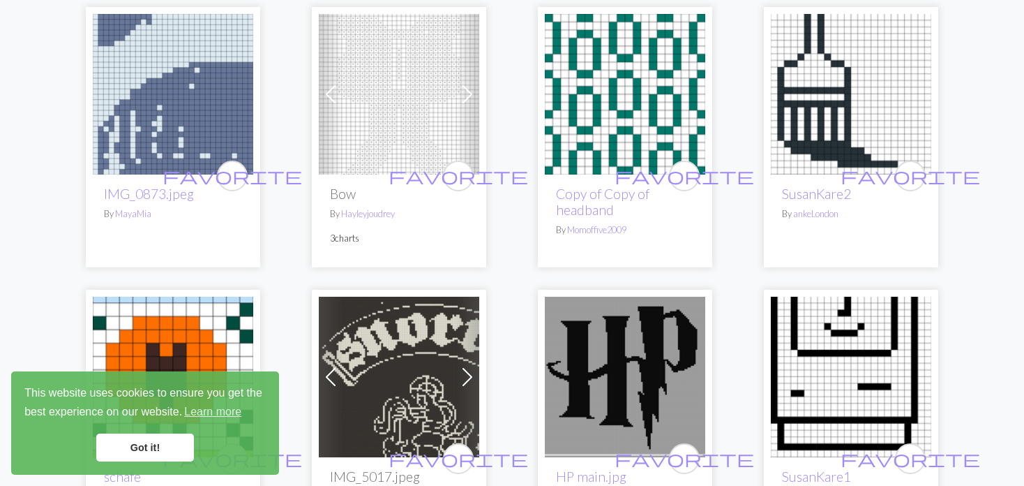
scroll to position [837, 0]
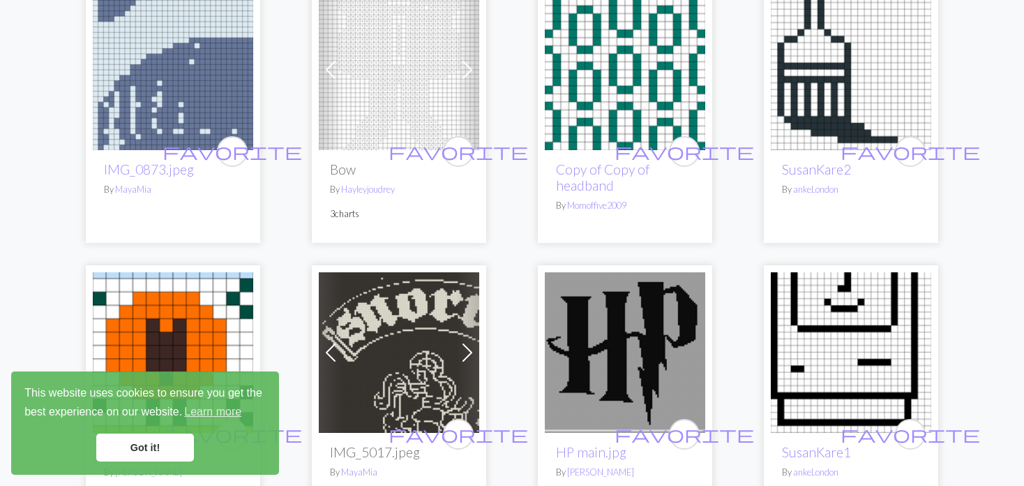
click at [479, 84] on div "Previous Next favorite Bow By Hayleyjoudrey 3 charts" at bounding box center [399, 113] width 174 height 260
click at [469, 81] on link "Next" at bounding box center [468, 70] width 24 height 160
click at [461, 77] on span at bounding box center [467, 70] width 22 height 22
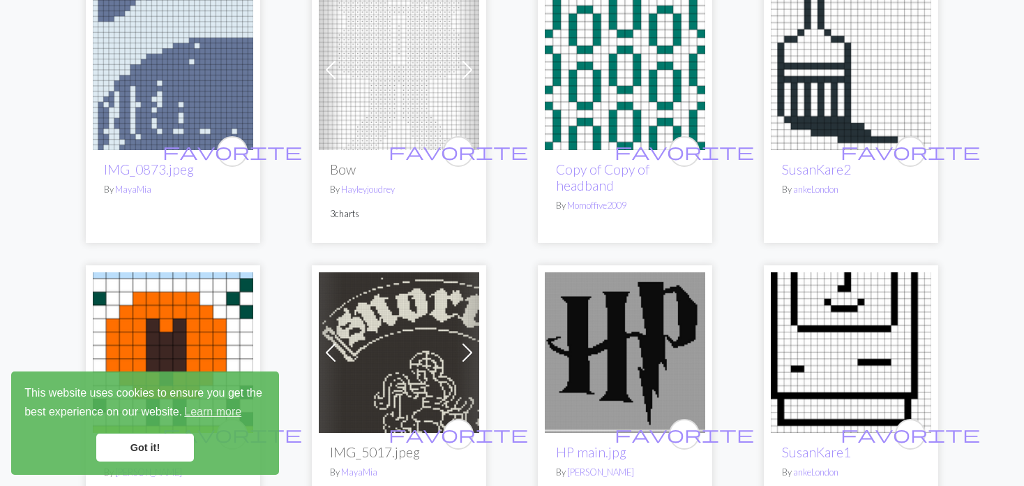
click at [461, 77] on span at bounding box center [467, 70] width 22 height 22
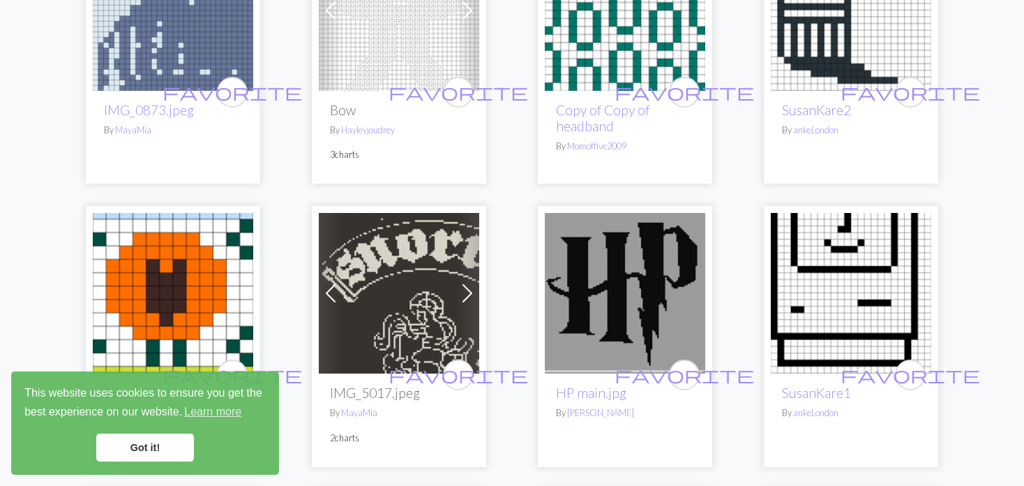
scroll to position [977, 0]
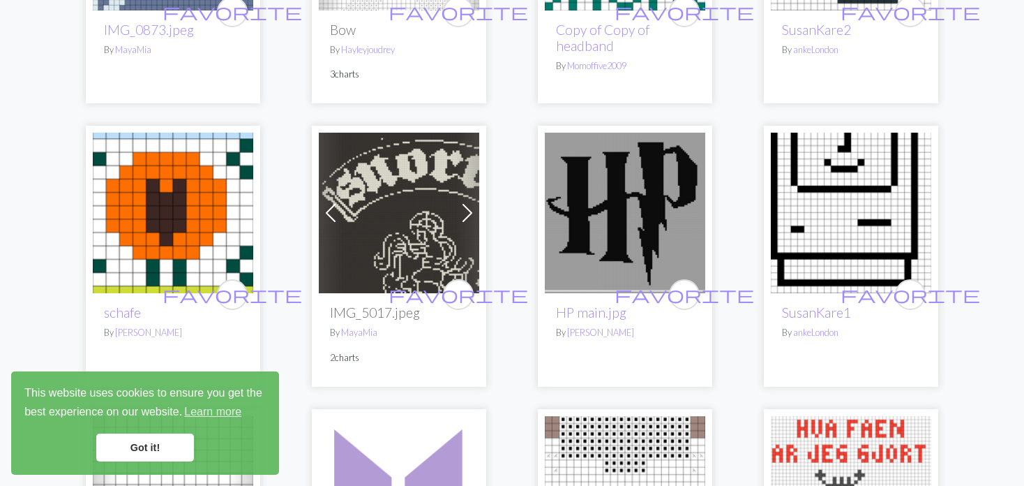
click at [624, 218] on img at bounding box center [625, 213] width 160 height 160
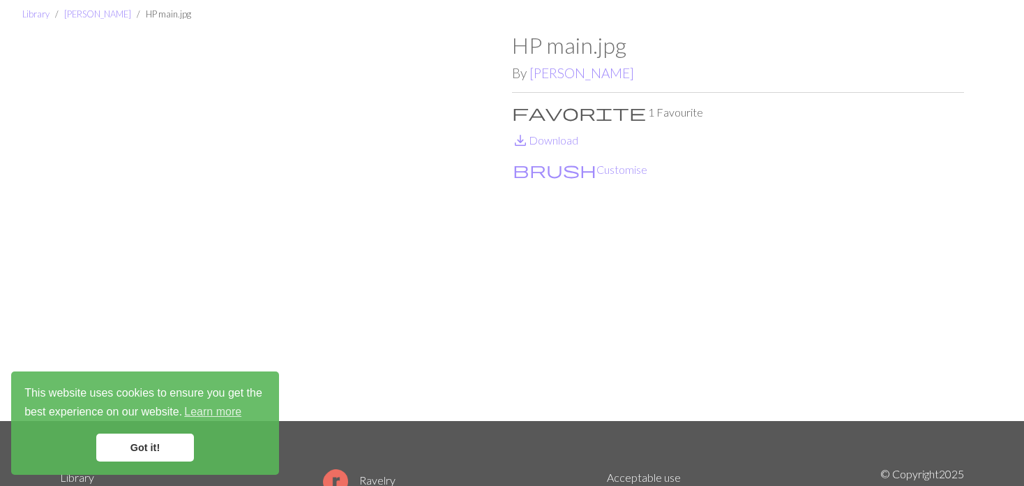
scroll to position [70, 0]
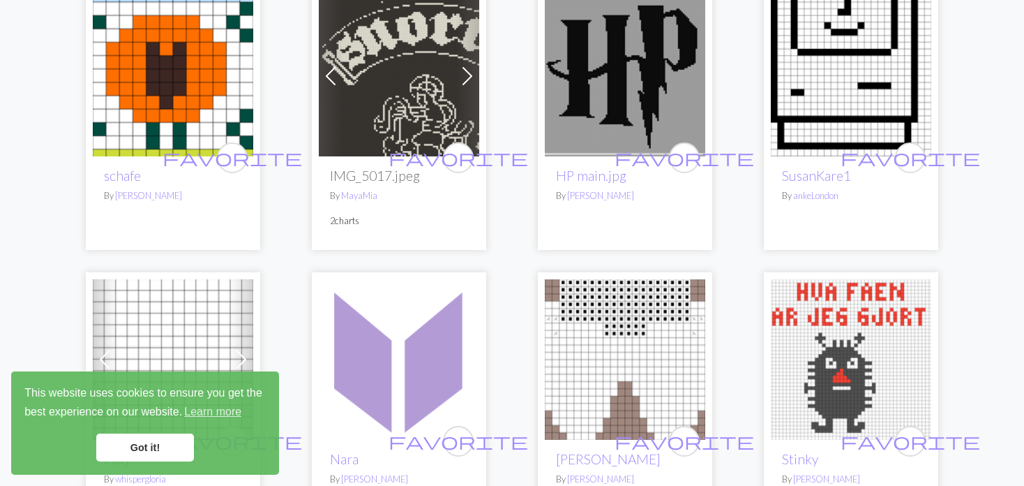
scroll to position [1116, 0]
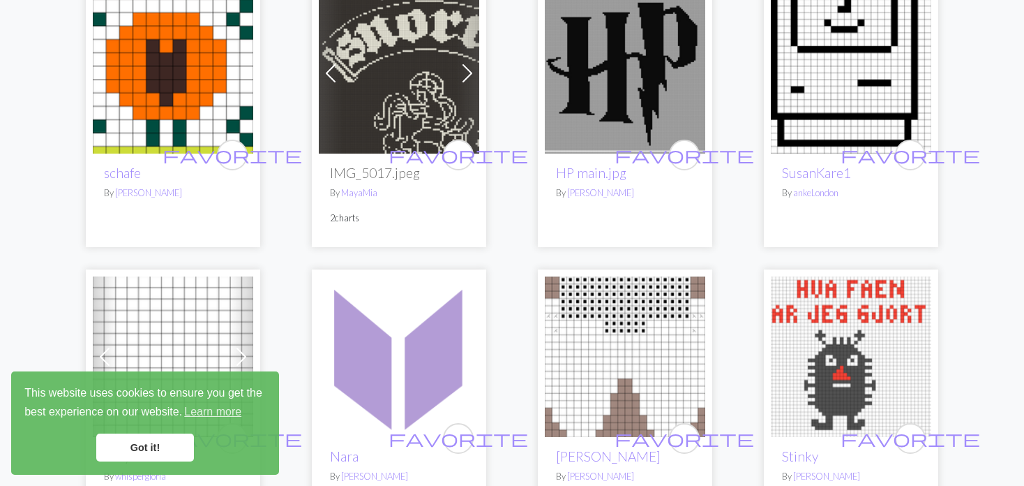
click at [414, 107] on img at bounding box center [399, 73] width 160 height 160
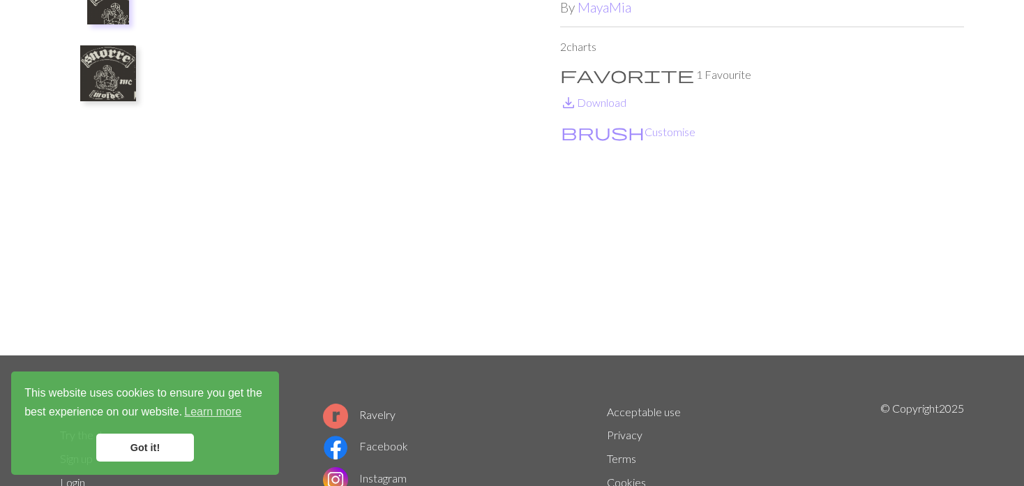
scroll to position [140, 0]
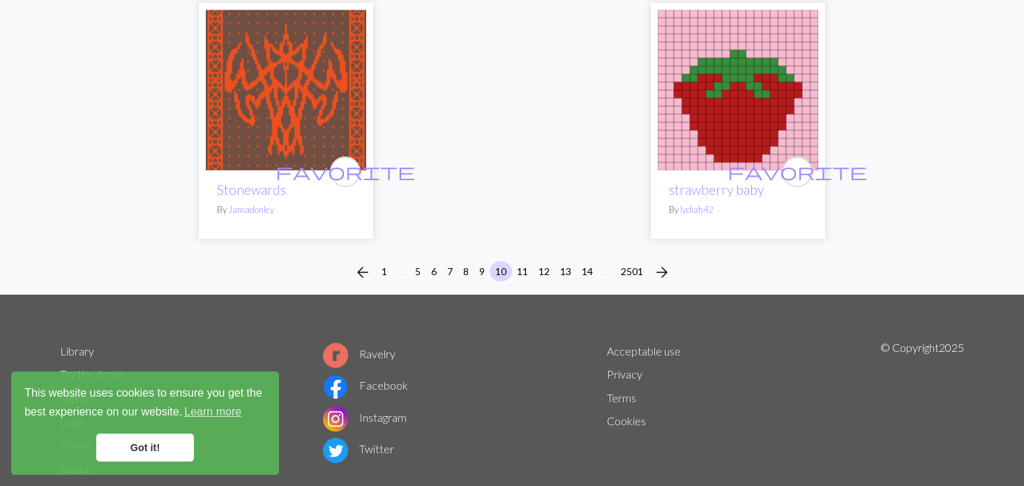
scroll to position [3691, 0]
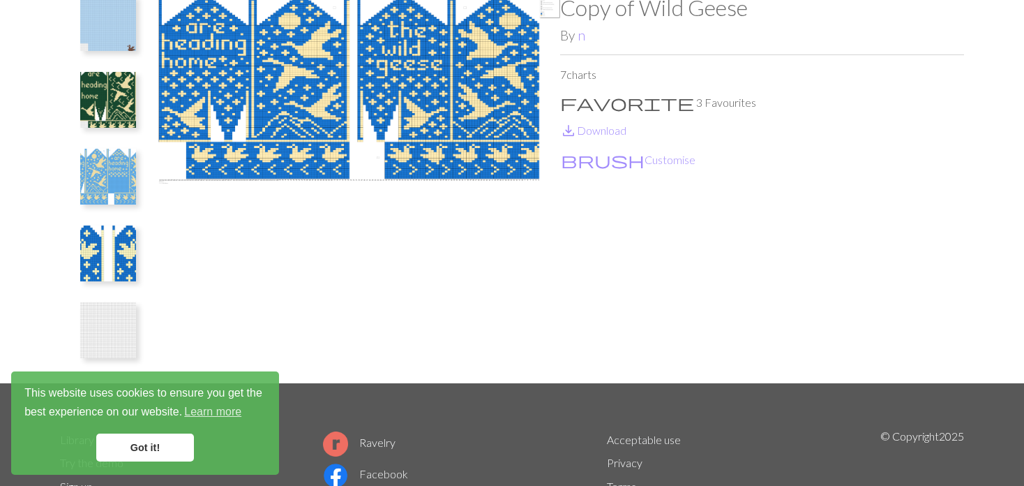
scroll to position [70, 0]
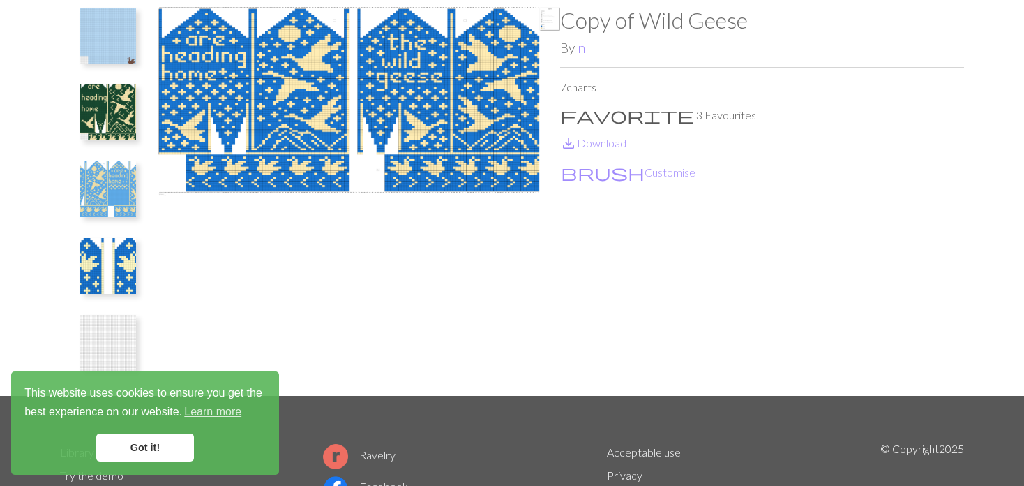
click at [108, 176] on img at bounding box center [108, 189] width 56 height 56
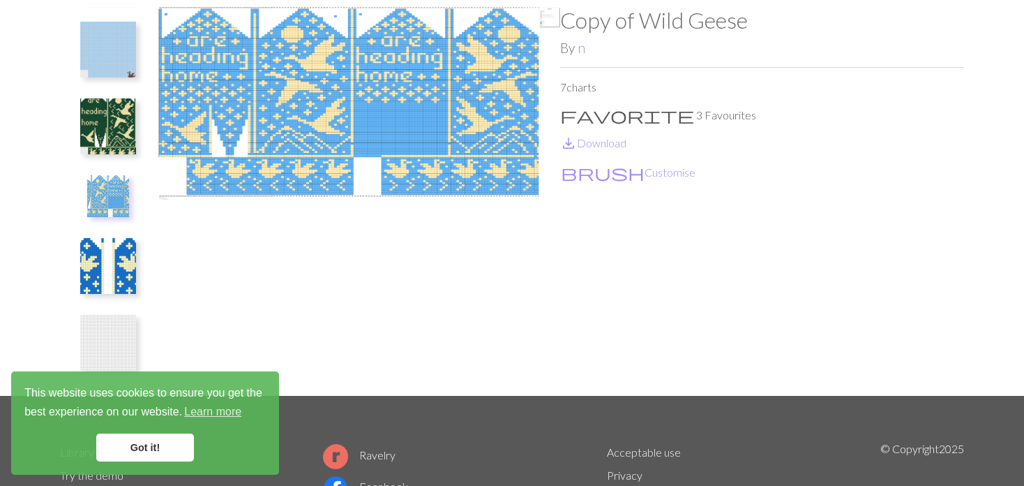
click at [106, 128] on img at bounding box center [108, 126] width 56 height 56
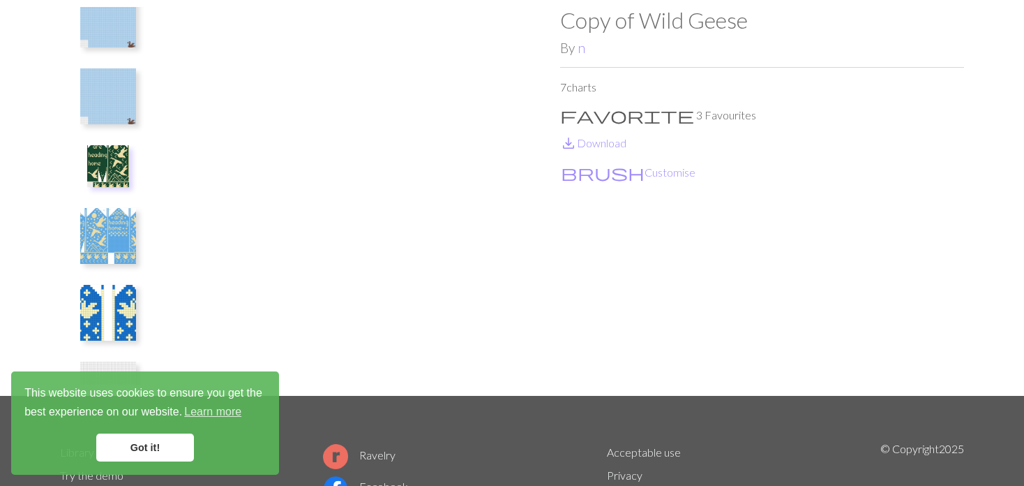
scroll to position [0, 0]
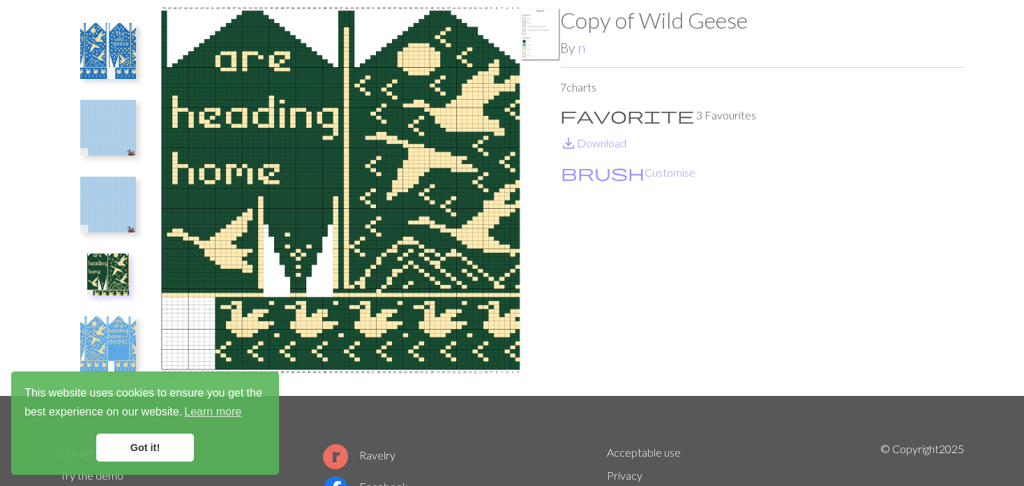
click at [115, 157] on button at bounding box center [108, 128] width 74 height 66
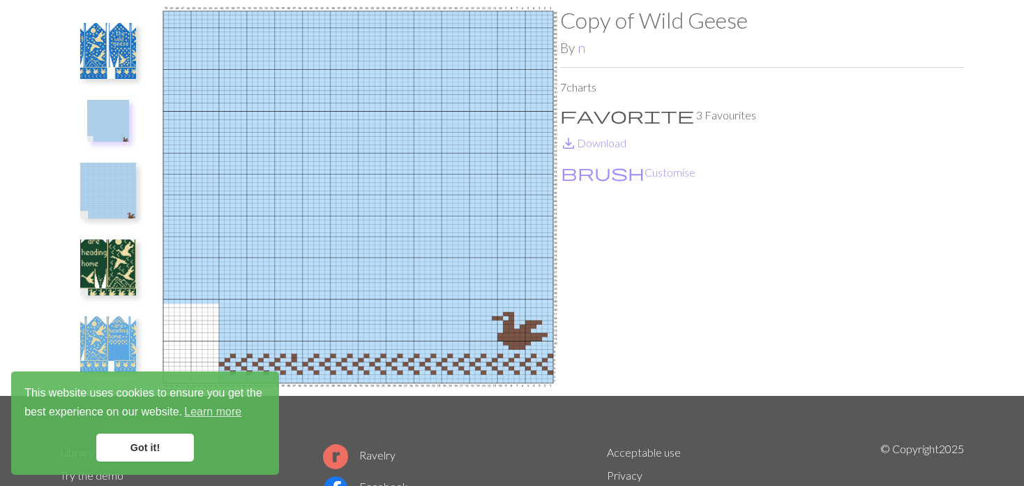
click at [114, 68] on img at bounding box center [108, 51] width 56 height 56
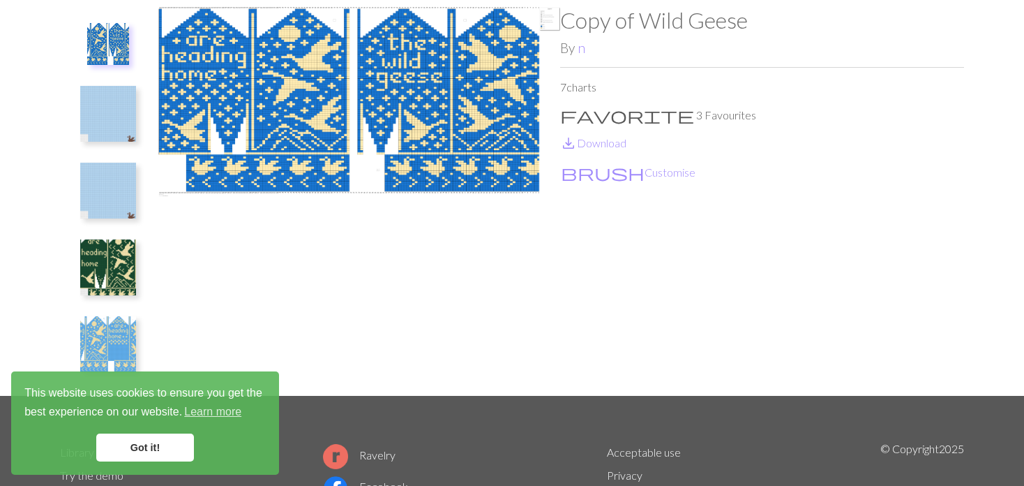
click at [110, 122] on img at bounding box center [108, 114] width 56 height 56
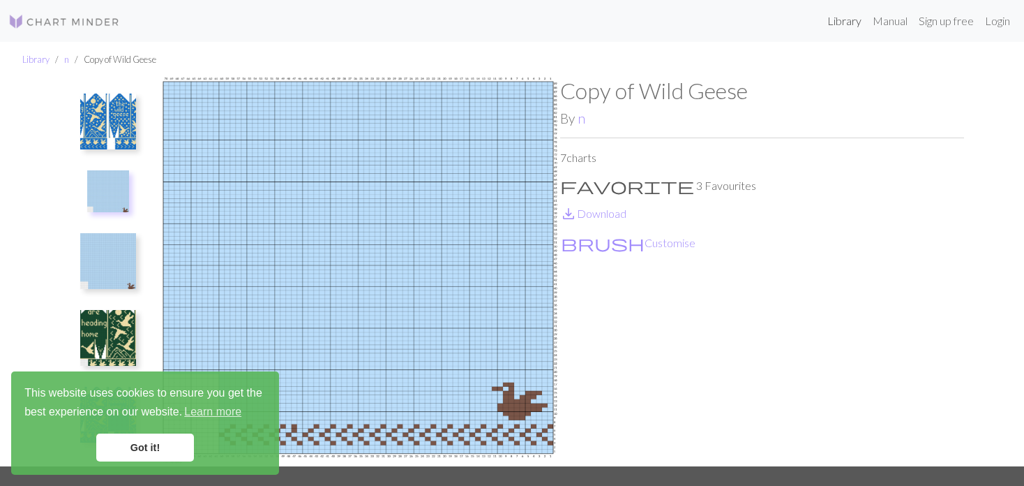
click at [822, 11] on link "Library" at bounding box center [844, 21] width 45 height 28
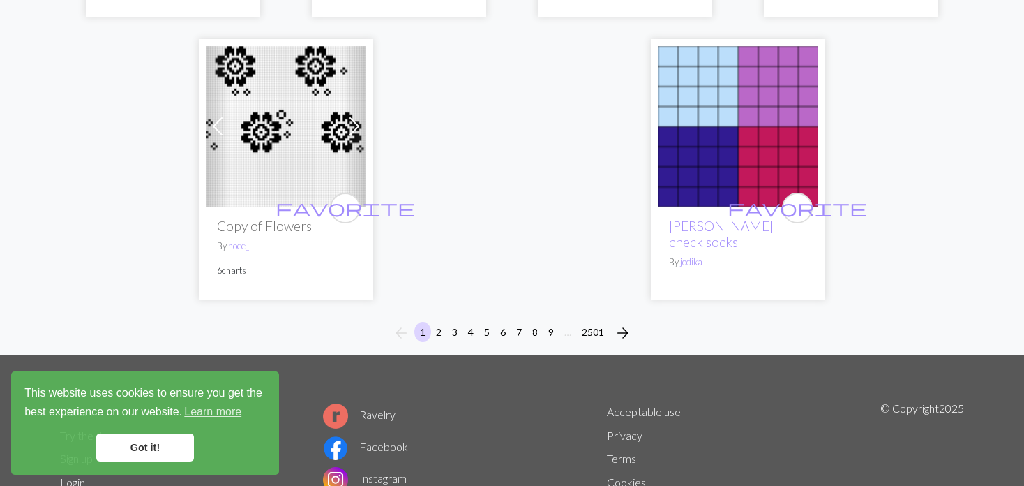
scroll to position [3837, 0]
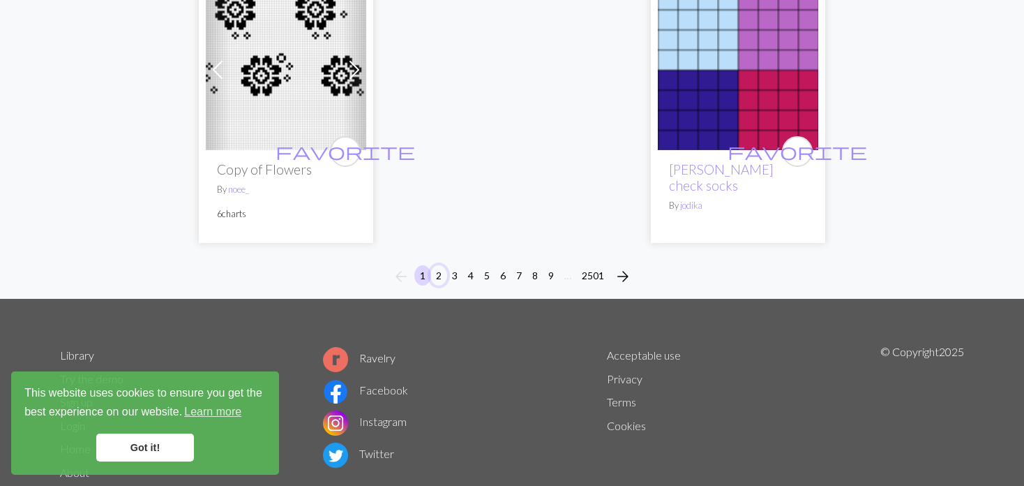
click at [437, 265] on button "2" at bounding box center [438, 275] width 17 height 20
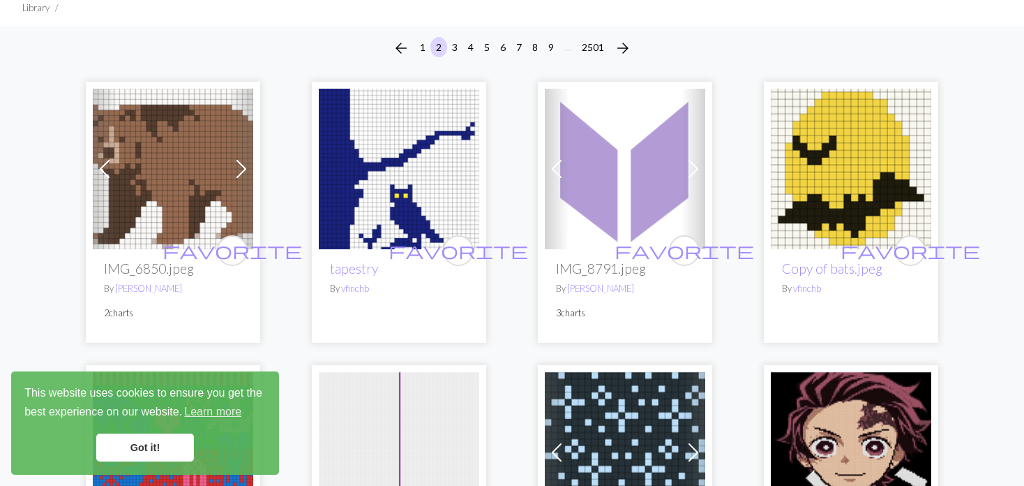
scroll to position [140, 0]
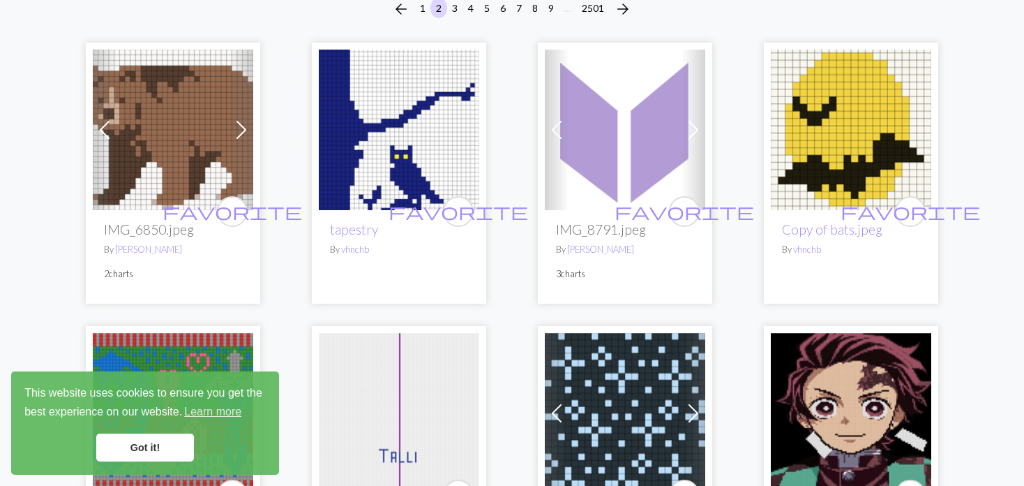
click at [366, 142] on img at bounding box center [399, 130] width 160 height 160
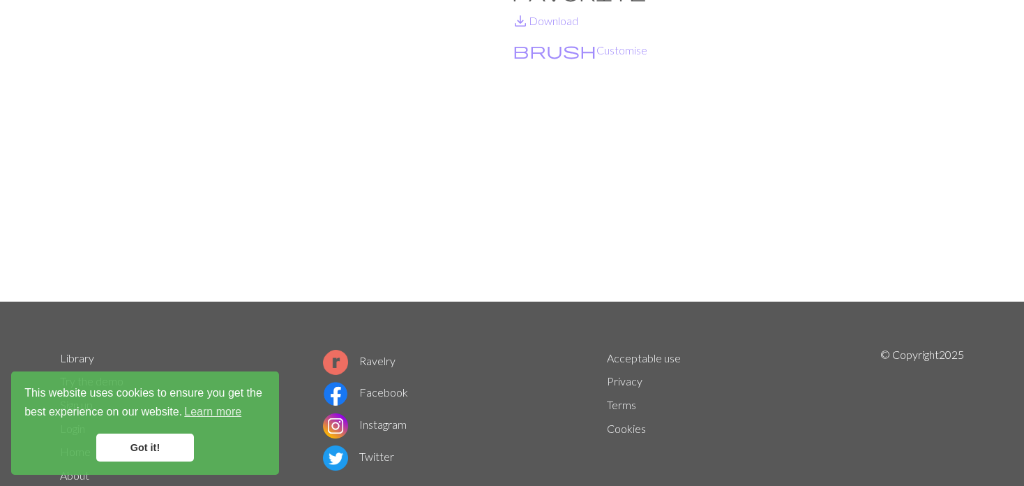
scroll to position [140, 0]
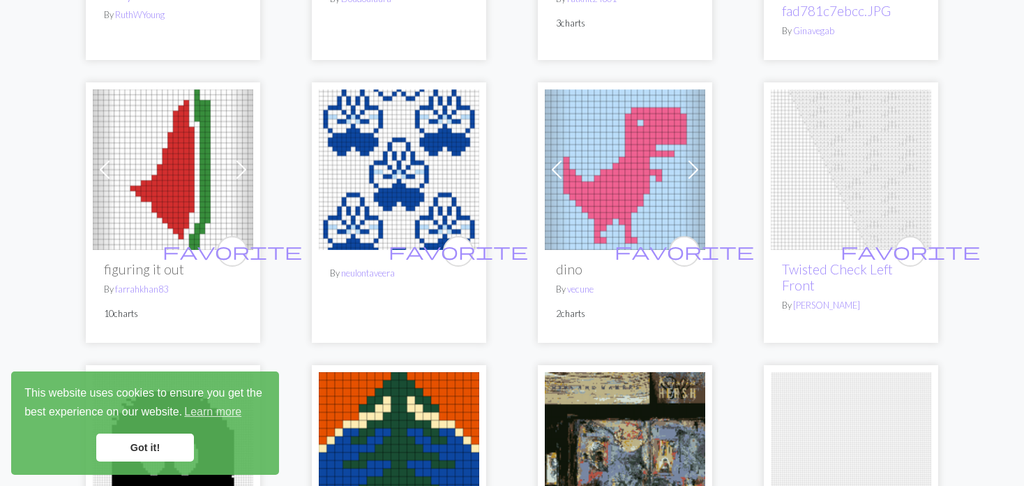
scroll to position [698, 0]
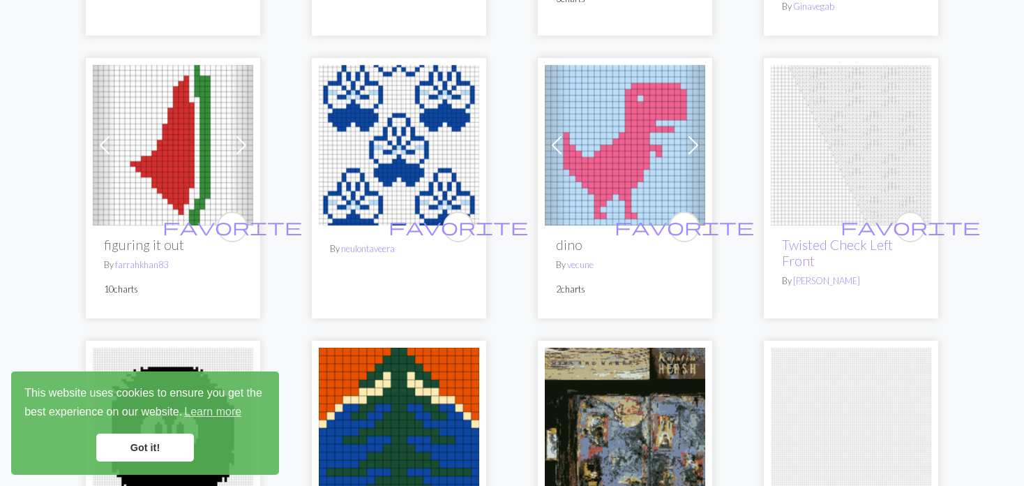
click at [399, 167] on img at bounding box center [399, 145] width 160 height 160
click at [380, 162] on img at bounding box center [399, 145] width 160 height 160
click at [369, 181] on img at bounding box center [399, 145] width 160 height 160
click at [370, 167] on img at bounding box center [399, 145] width 160 height 160
click at [427, 138] on img at bounding box center [399, 145] width 160 height 160
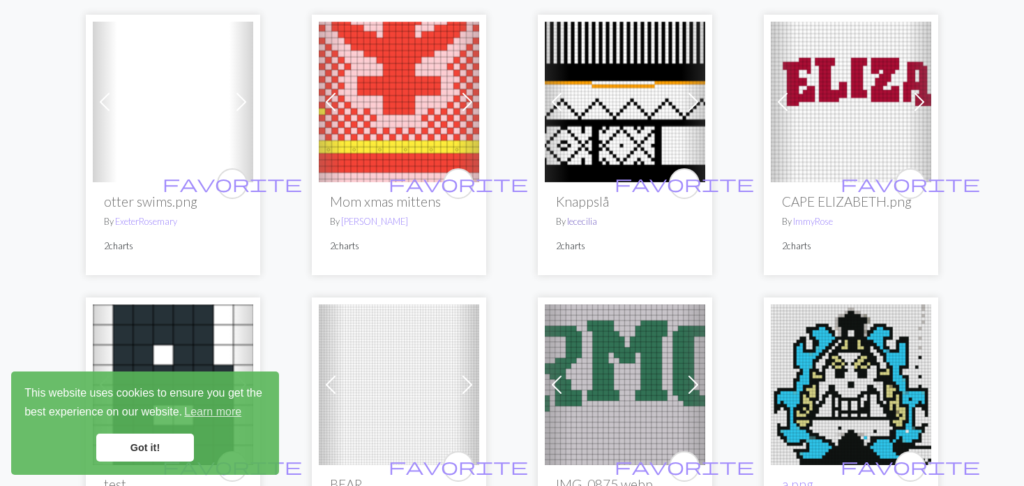
scroll to position [2233, 0]
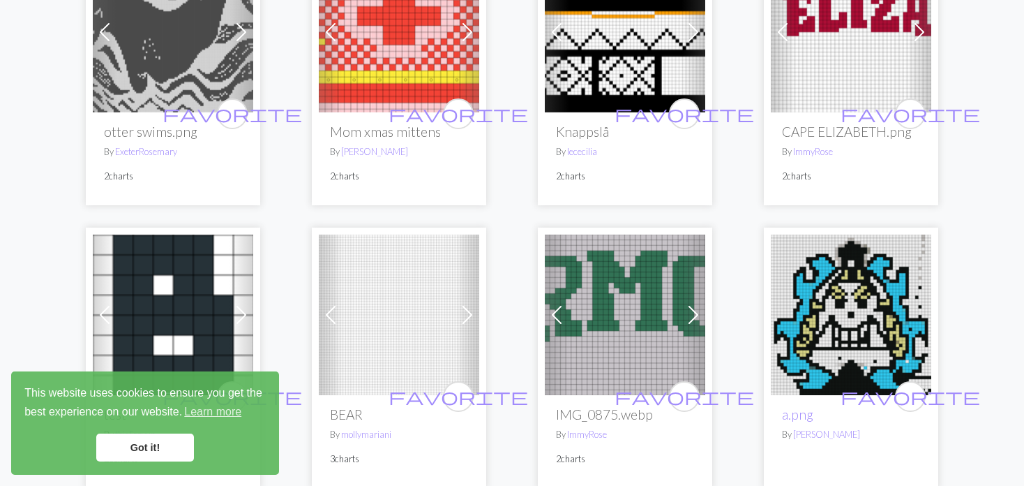
click at [192, 67] on img at bounding box center [173, 32] width 160 height 160
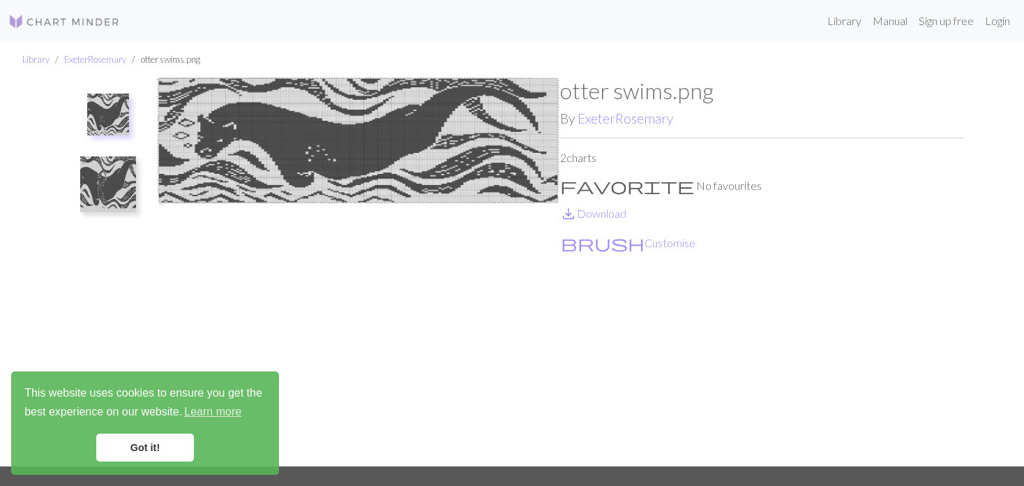
click at [110, 192] on img at bounding box center [108, 184] width 56 height 56
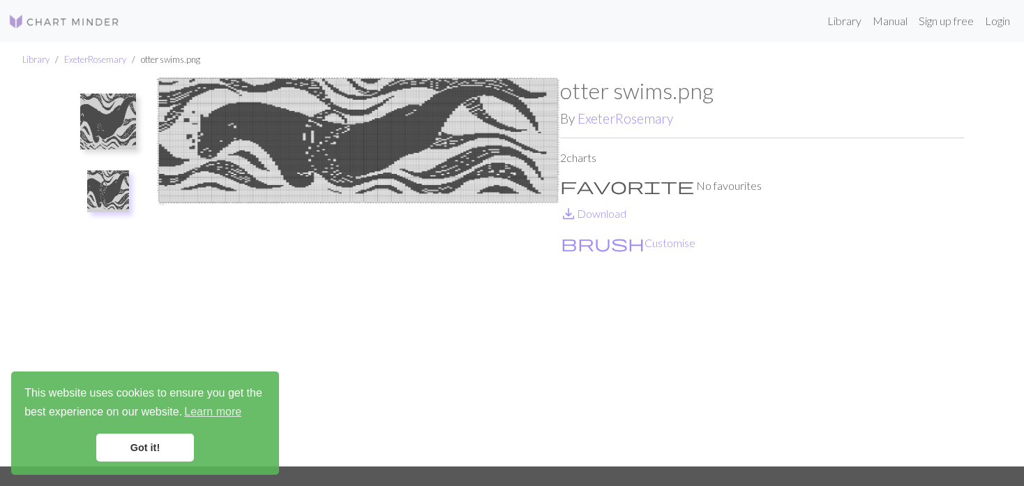
click at [117, 176] on img at bounding box center [108, 191] width 42 height 42
